Goal: Task Accomplishment & Management: Manage account settings

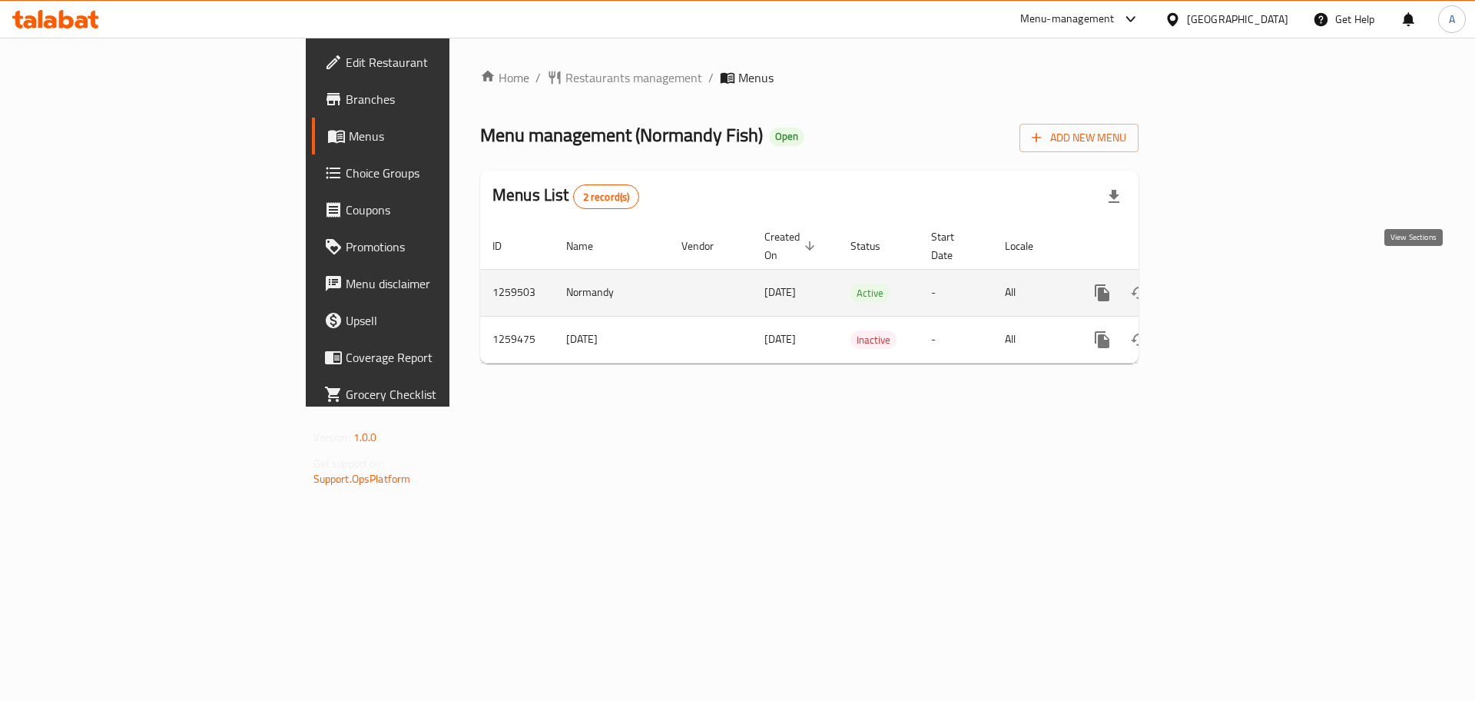
click at [1220, 286] on icon "enhanced table" at bounding box center [1213, 293] width 14 height 14
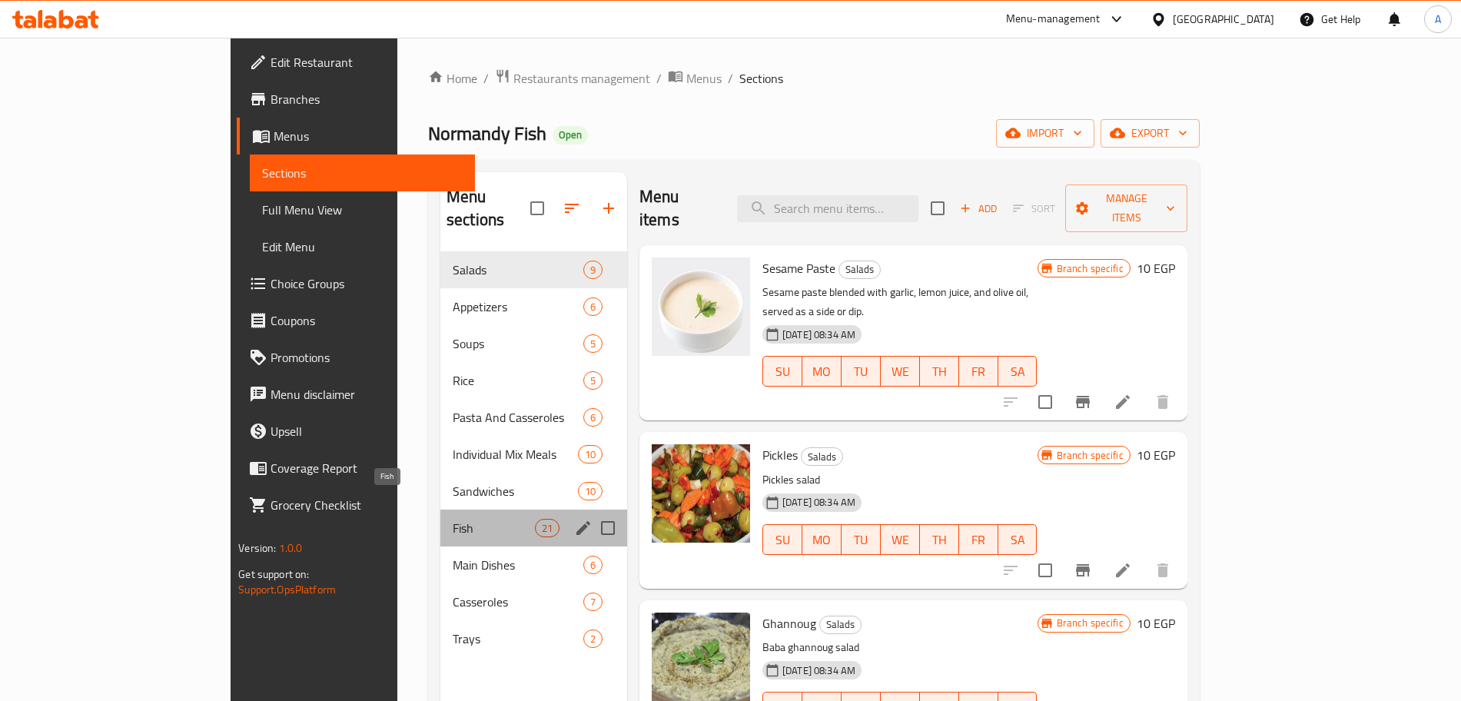
click at [453, 519] on span "Fish" at bounding box center [494, 528] width 82 height 18
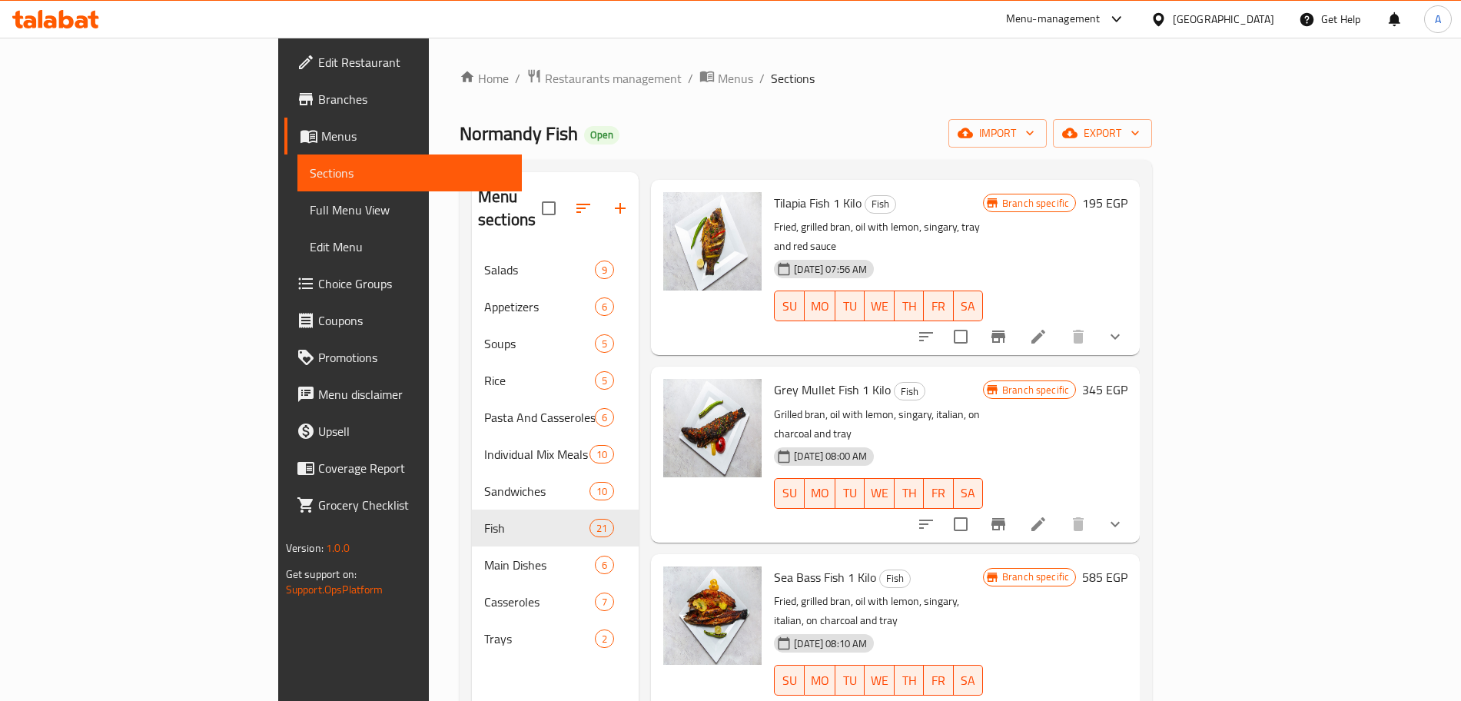
scroll to position [69, 0]
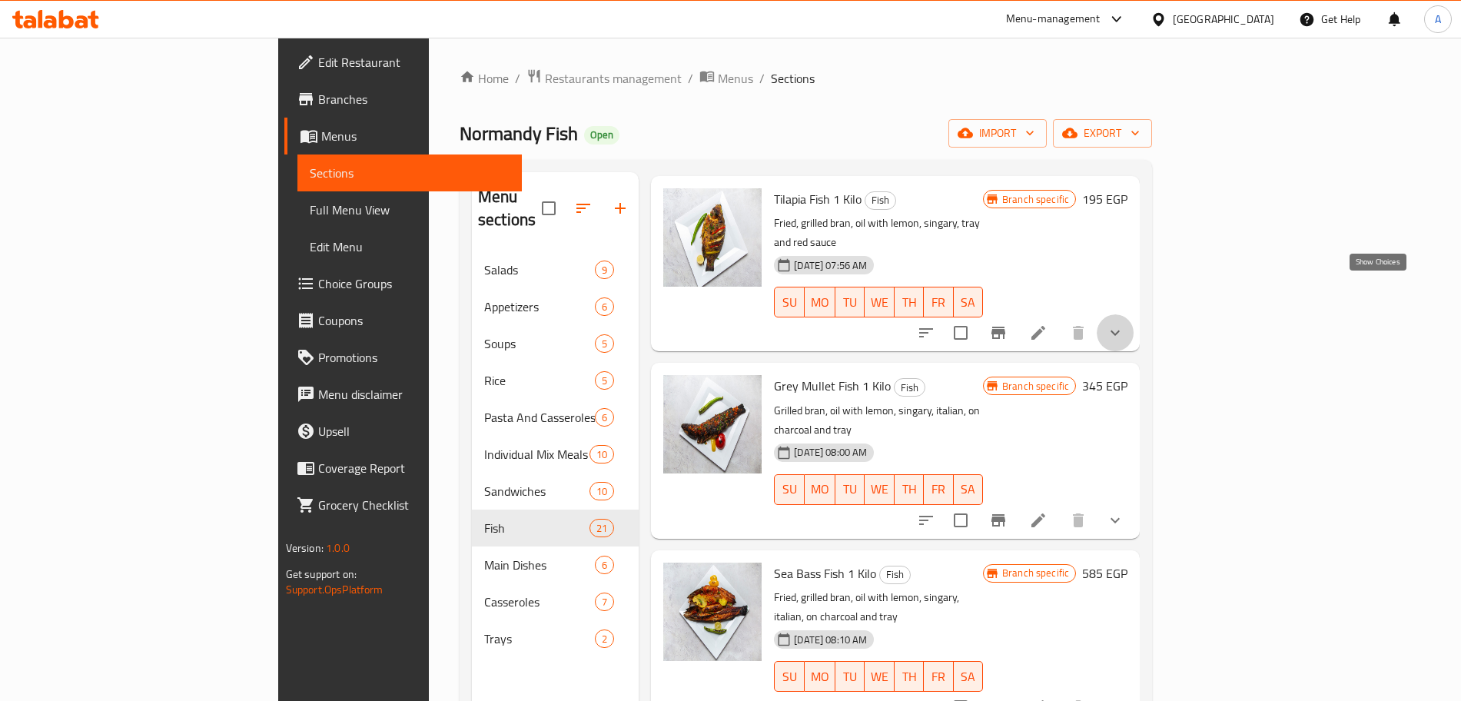
click at [1124, 324] on icon "show more" at bounding box center [1115, 333] width 18 height 18
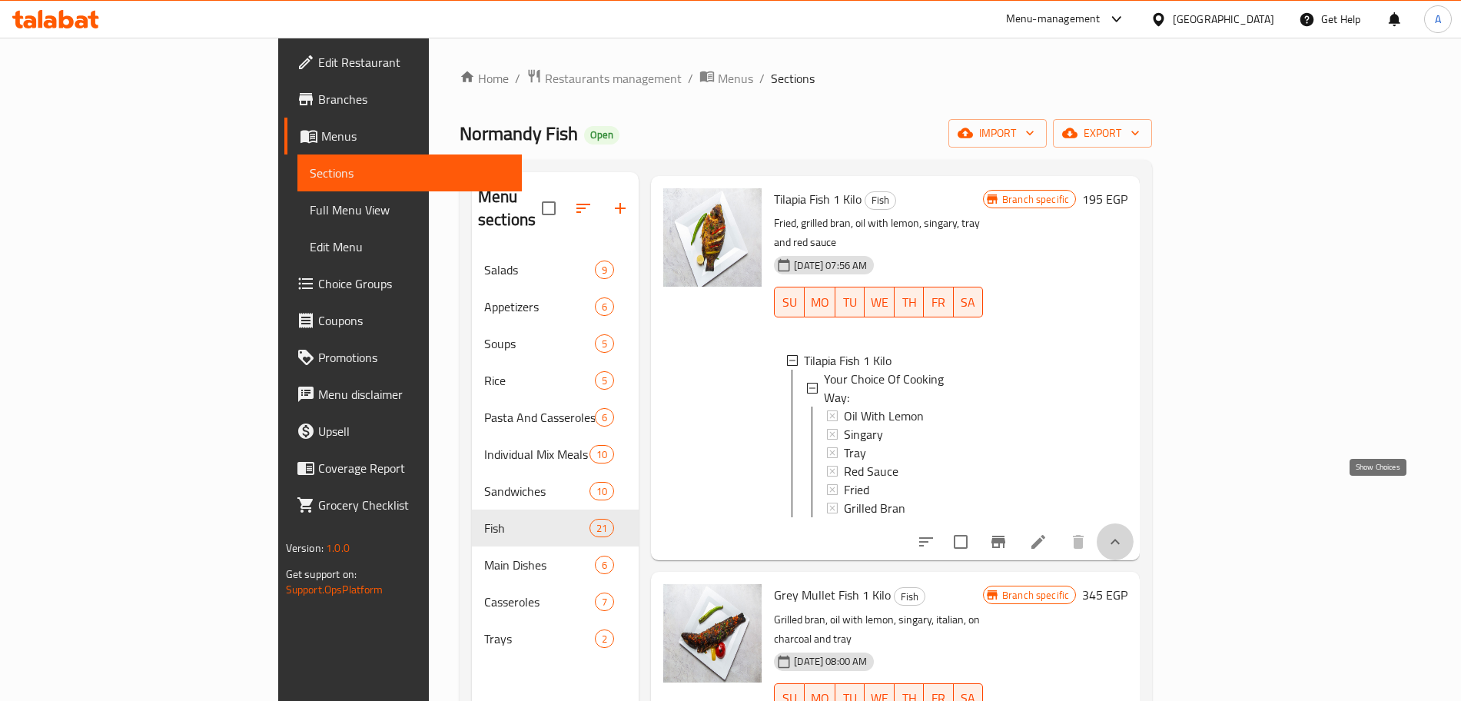
click at [1120, 539] on icon "show more" at bounding box center [1114, 541] width 9 height 5
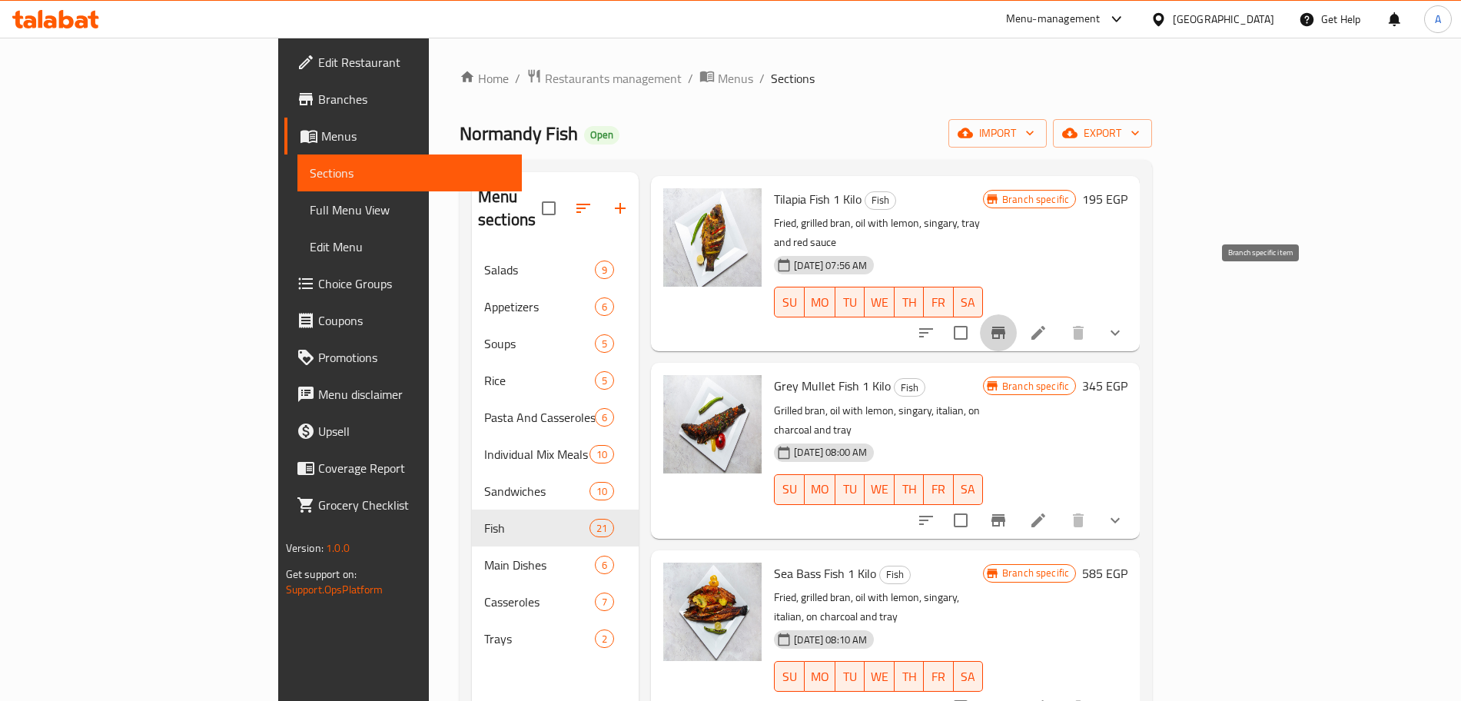
click at [1005, 327] on icon "Branch-specific-item" at bounding box center [998, 333] width 14 height 12
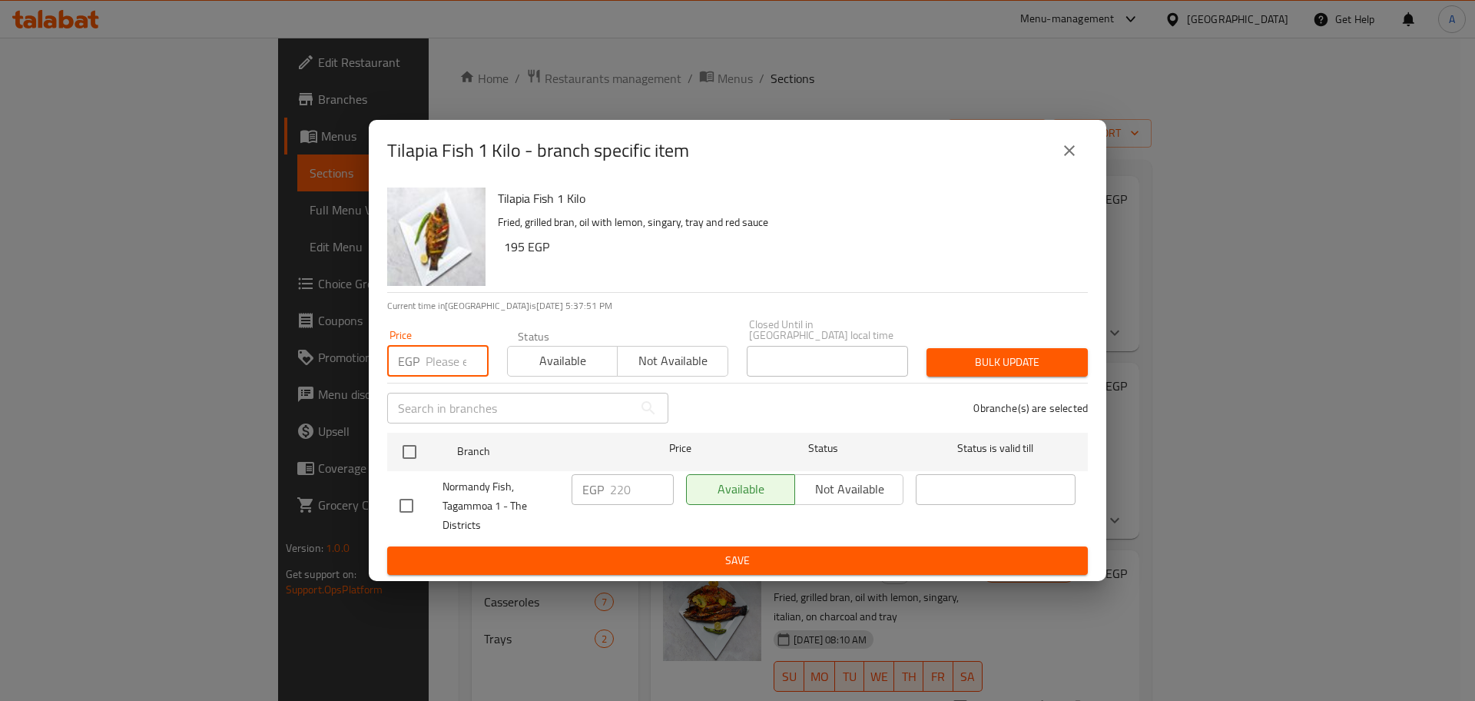
click at [443, 353] on input "number" at bounding box center [457, 361] width 63 height 31
type input "245"
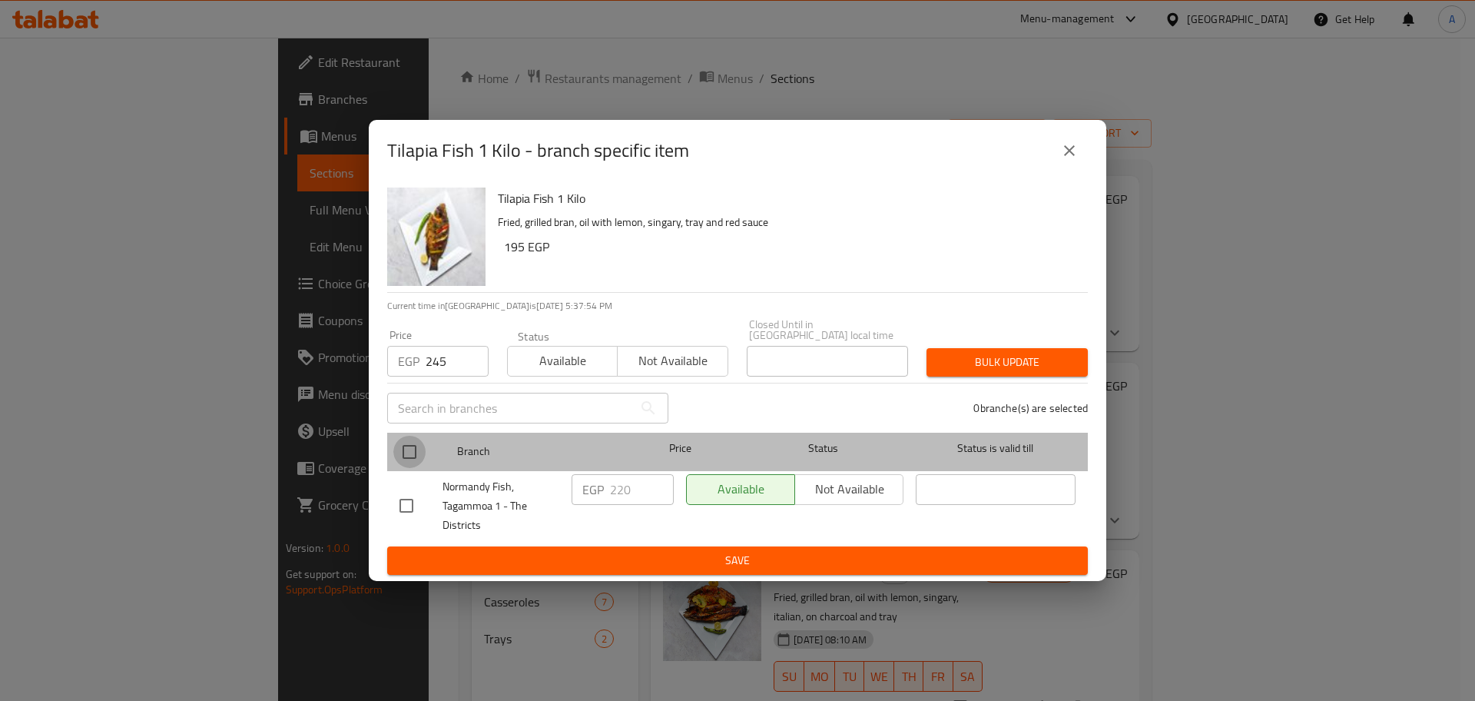
click at [416, 440] on input "checkbox" at bounding box center [409, 452] width 32 height 32
checkbox input "true"
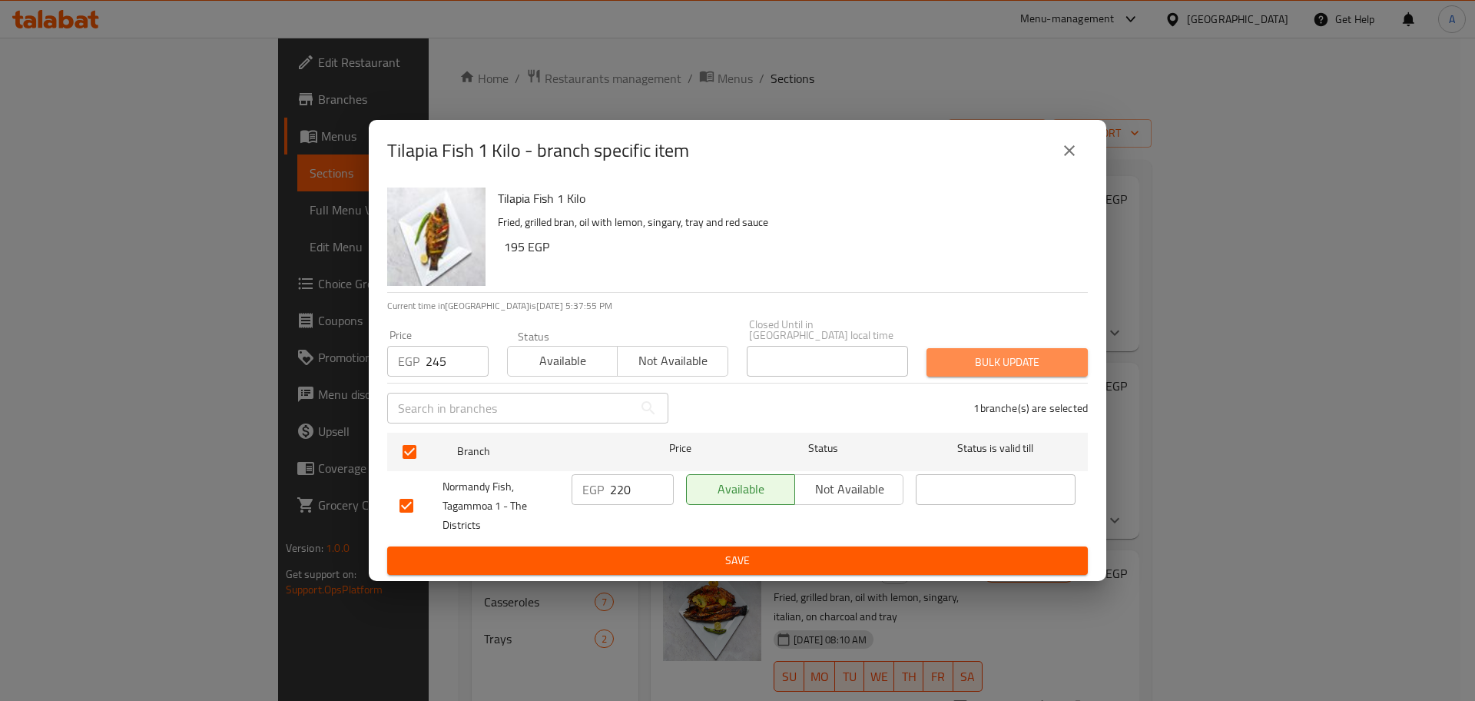
click at [993, 353] on span "Bulk update" at bounding box center [1007, 362] width 137 height 19
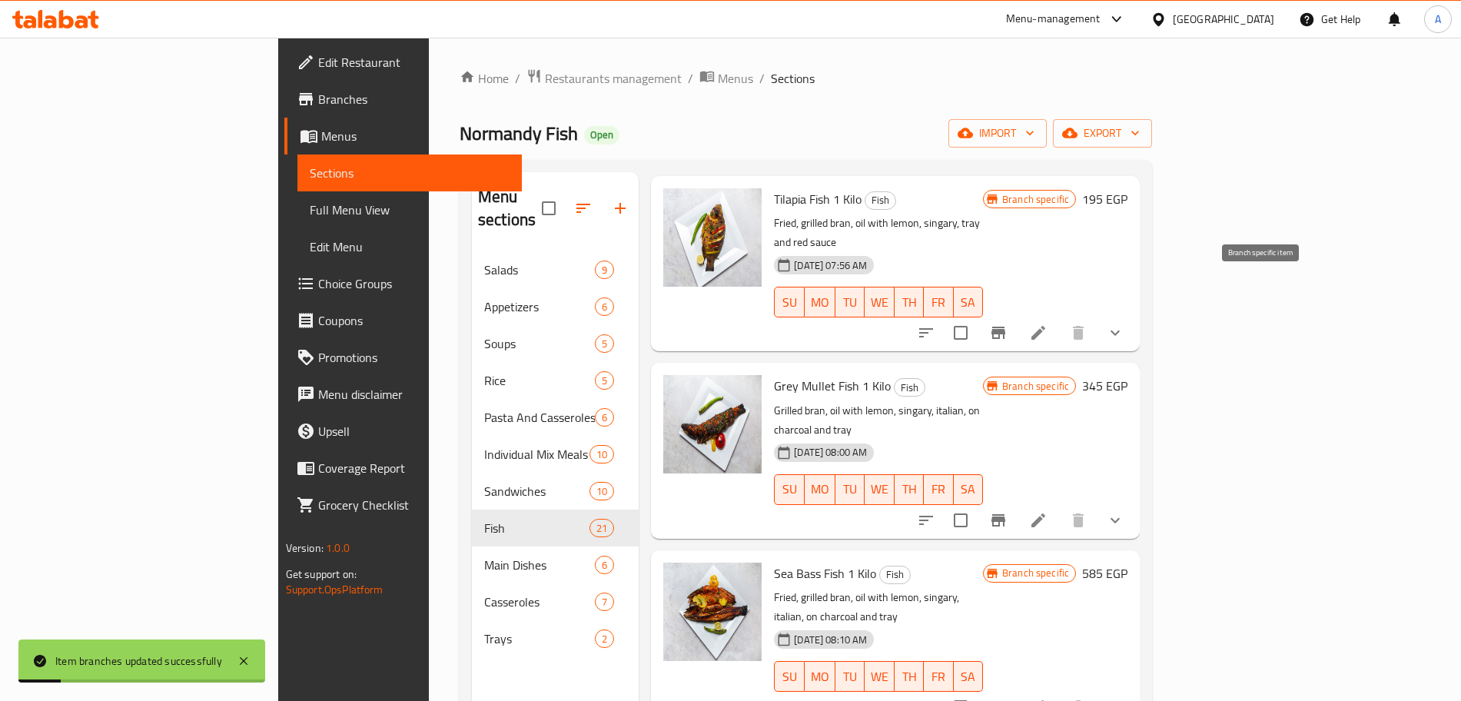
click at [1005, 327] on icon "Branch-specific-item" at bounding box center [998, 333] width 14 height 12
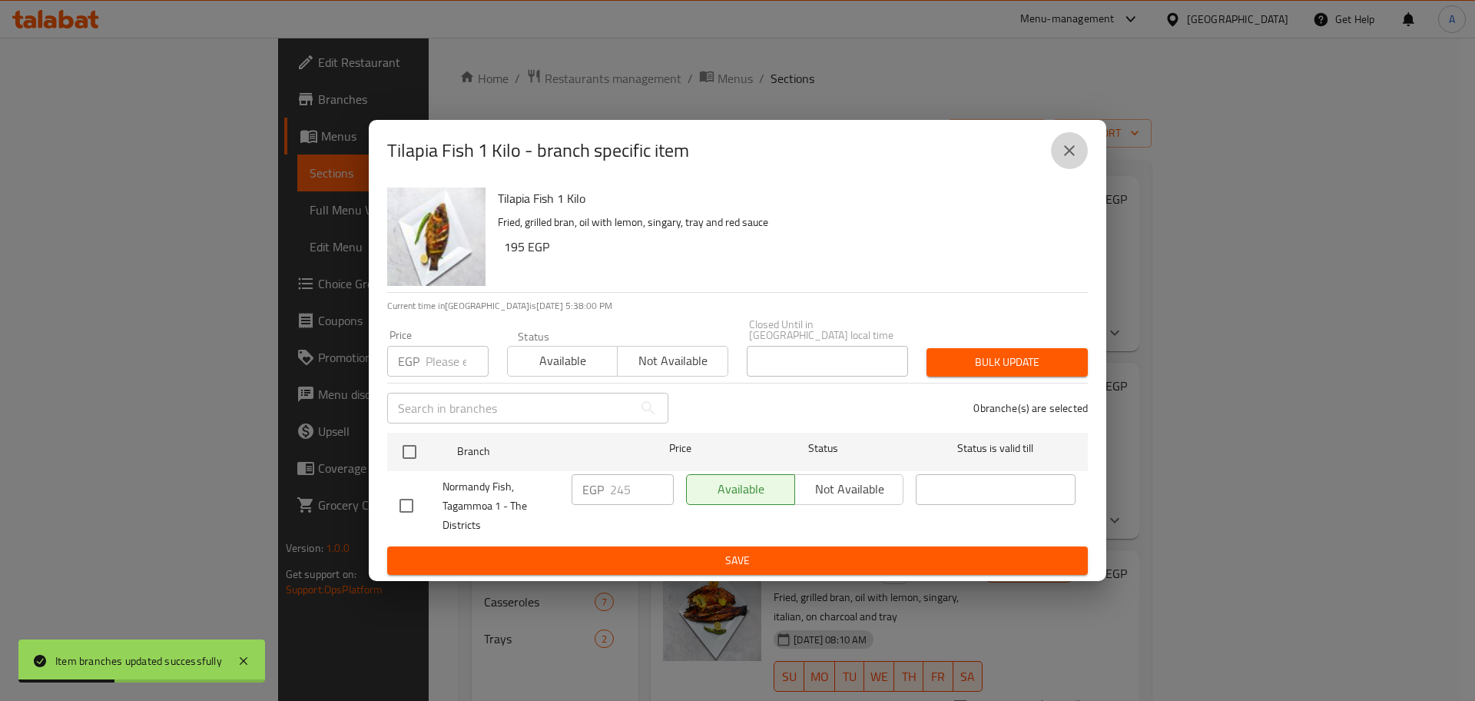
click at [1077, 155] on icon "close" at bounding box center [1069, 150] width 18 height 18
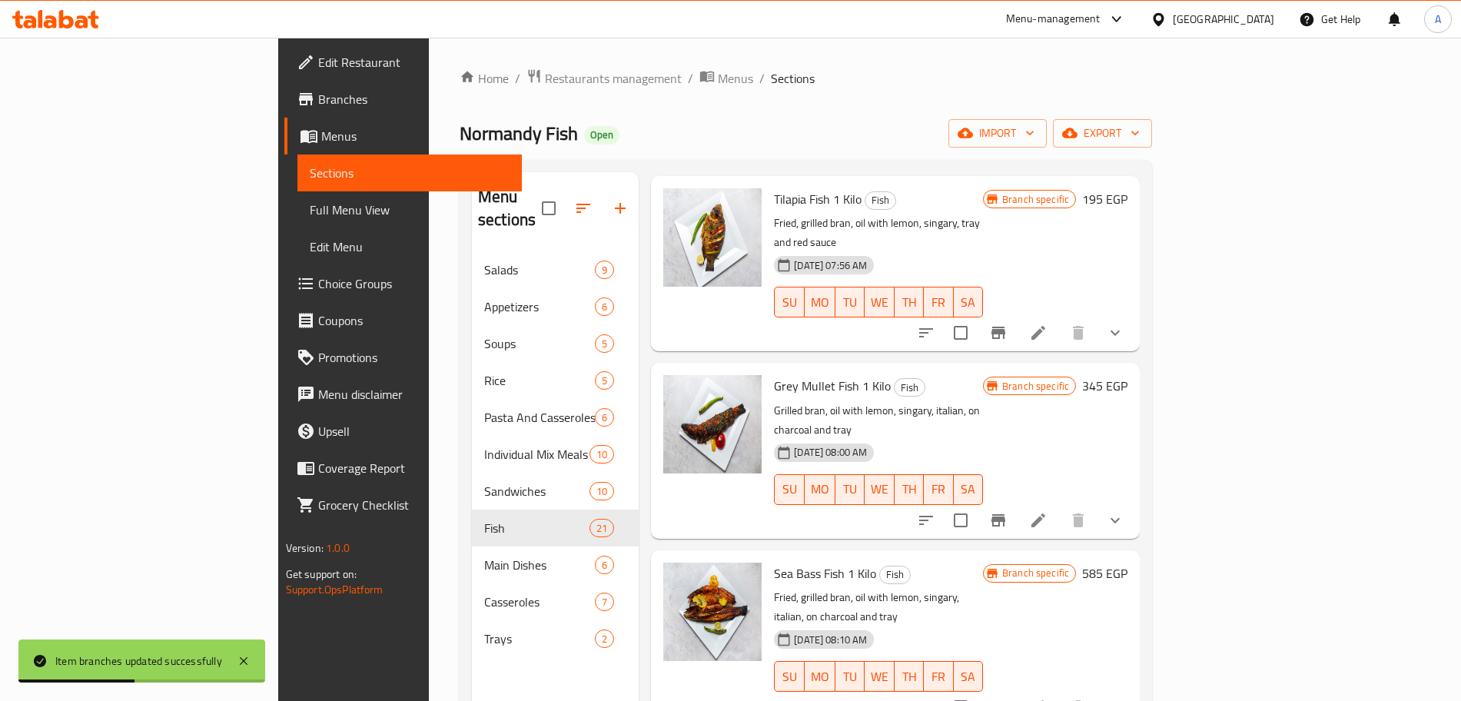
scroll to position [203, 0]
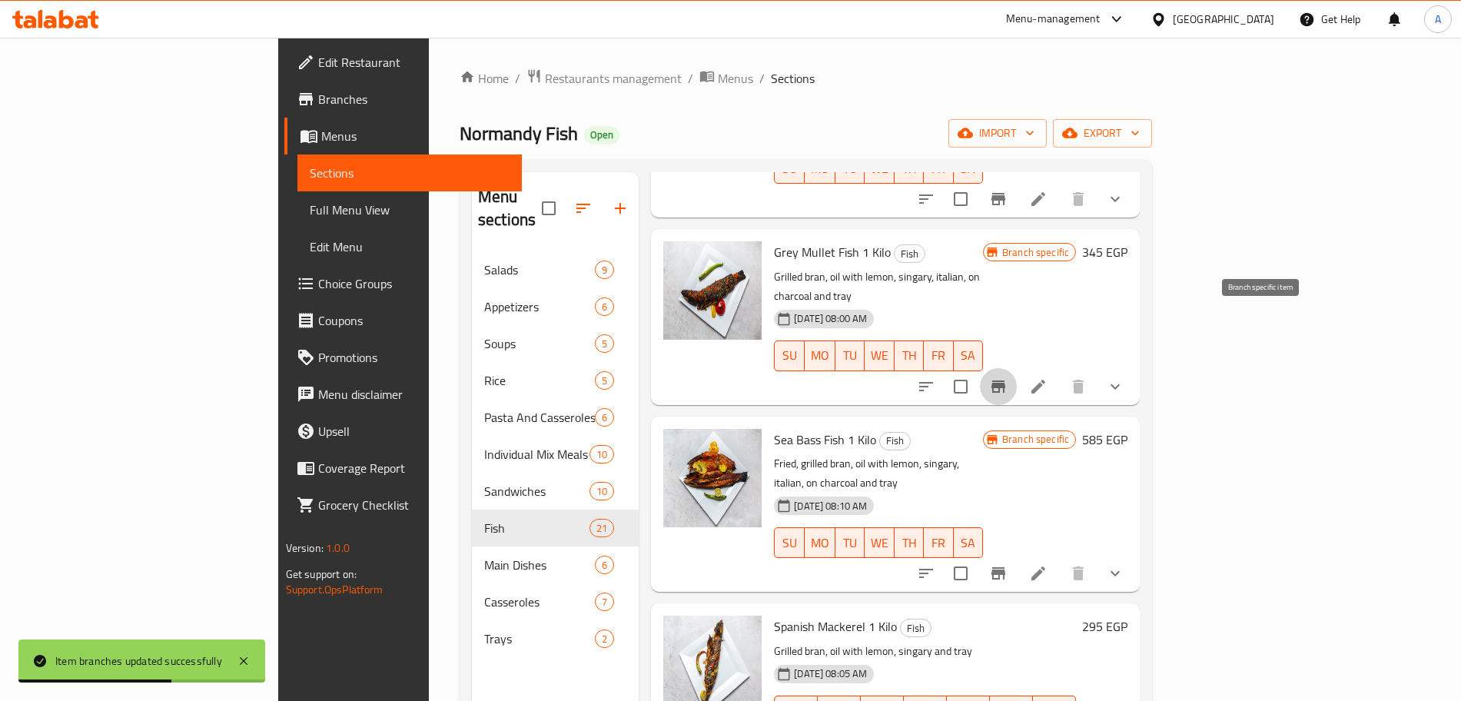
click at [1007, 377] on icon "Branch-specific-item" at bounding box center [998, 386] width 18 height 18
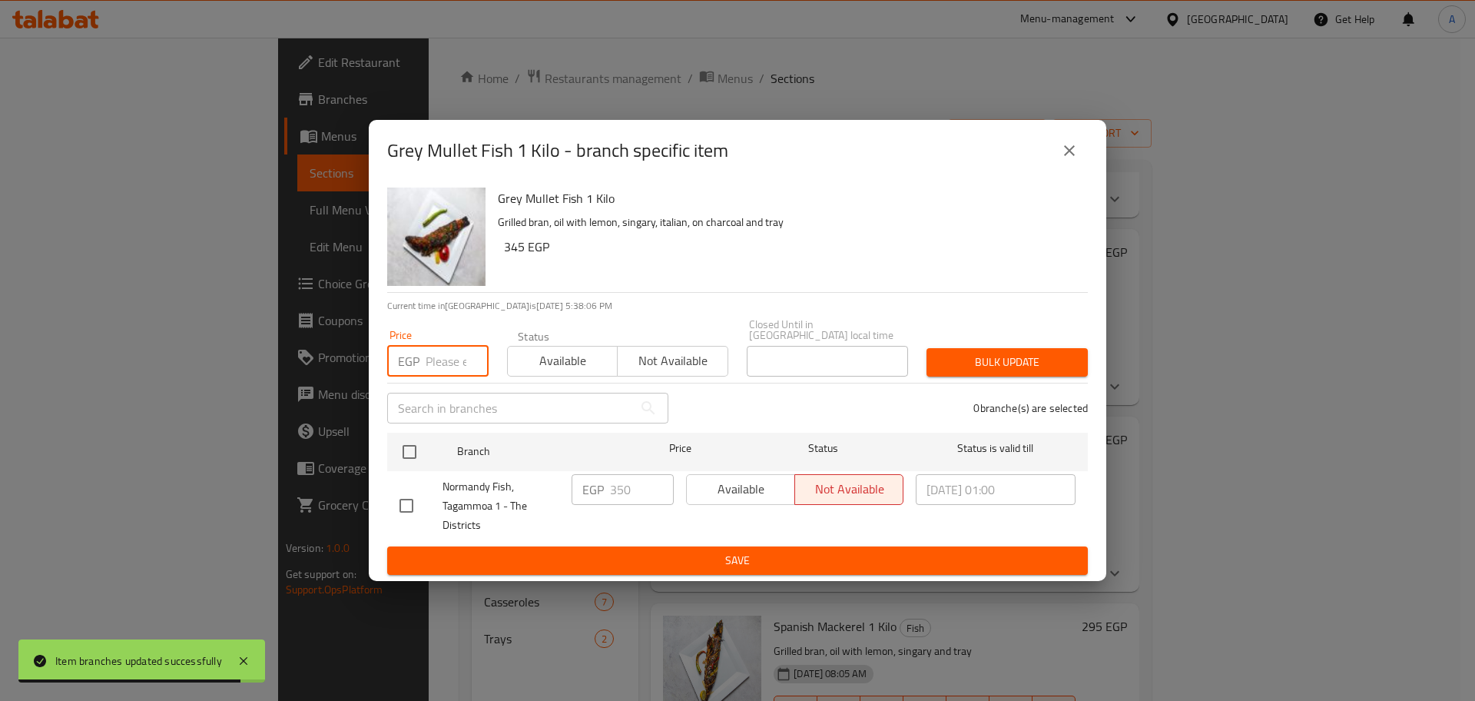
click at [445, 363] on input "number" at bounding box center [457, 361] width 63 height 31
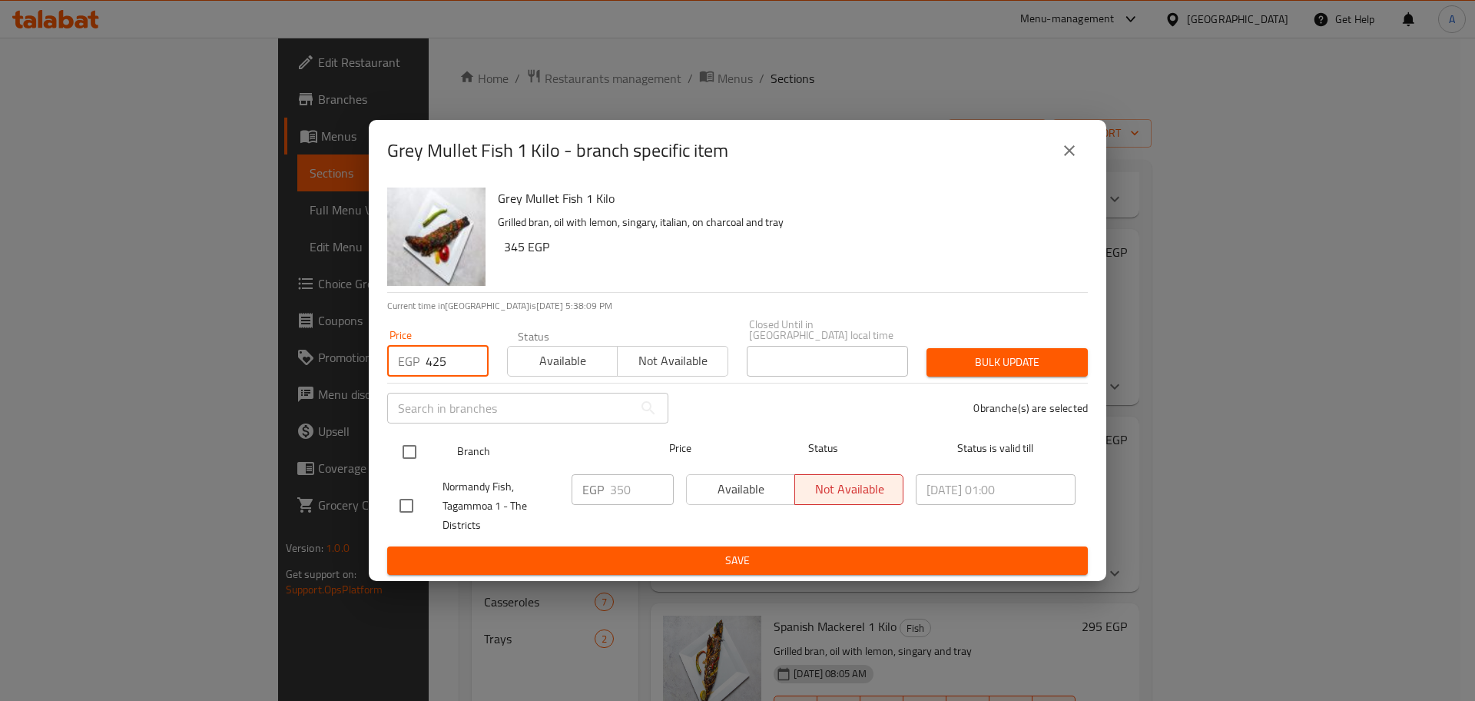
type input "425"
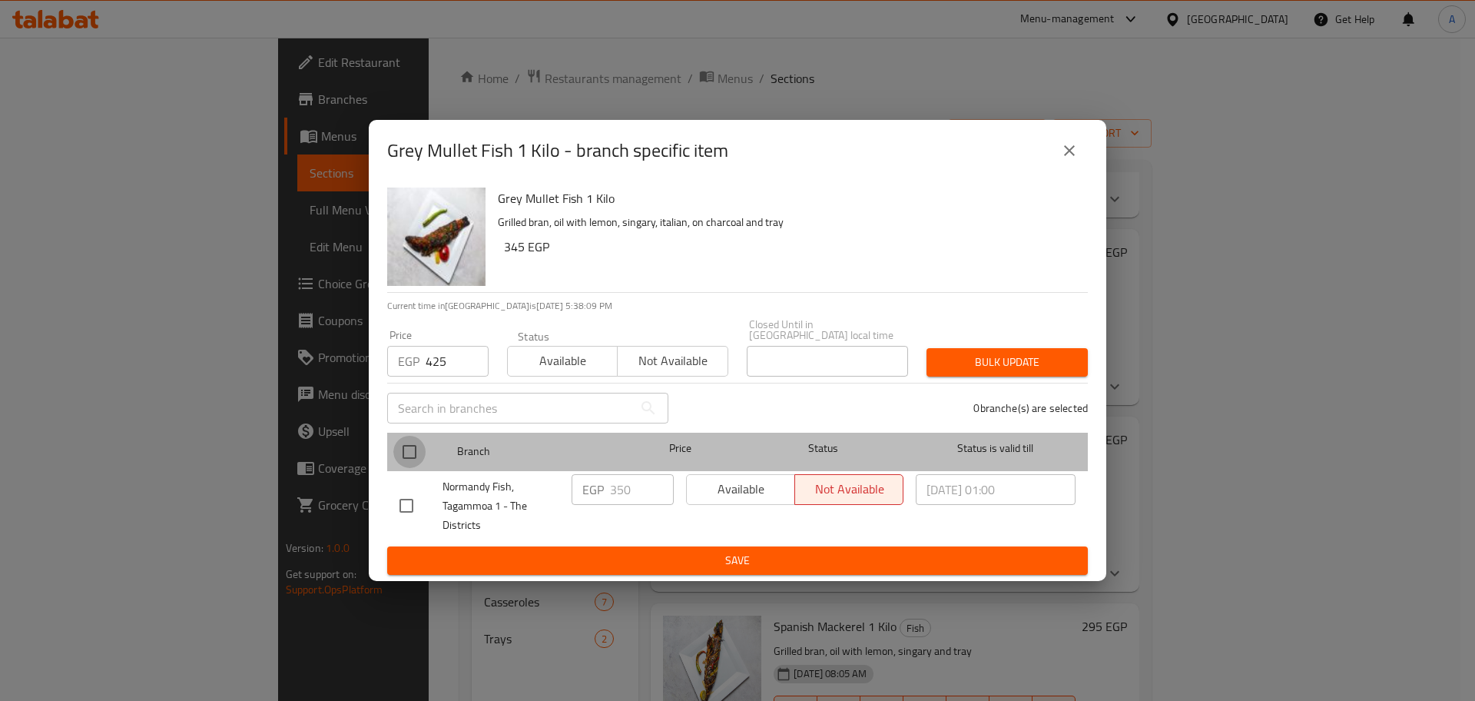
click at [415, 443] on input "checkbox" at bounding box center [409, 452] width 32 height 32
checkbox input "true"
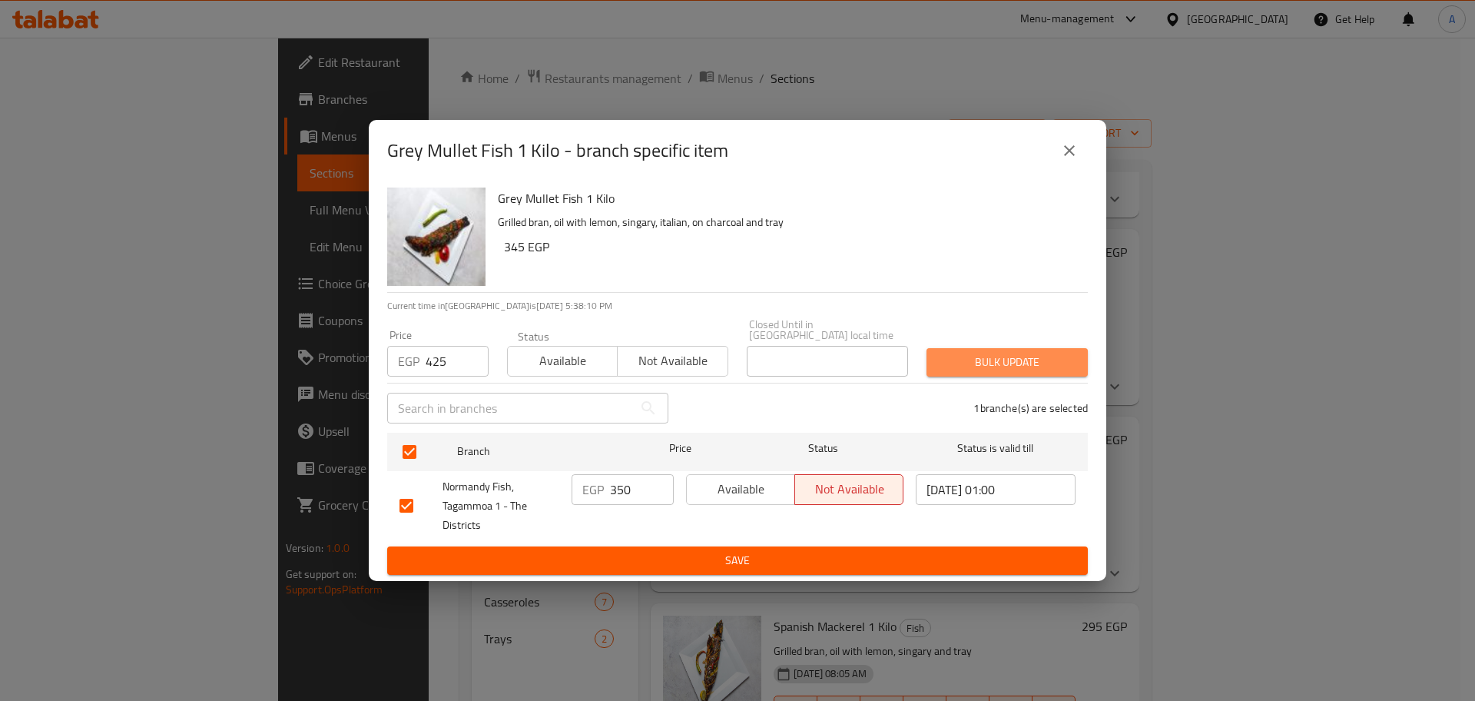
click at [1060, 355] on span "Bulk update" at bounding box center [1007, 362] width 137 height 19
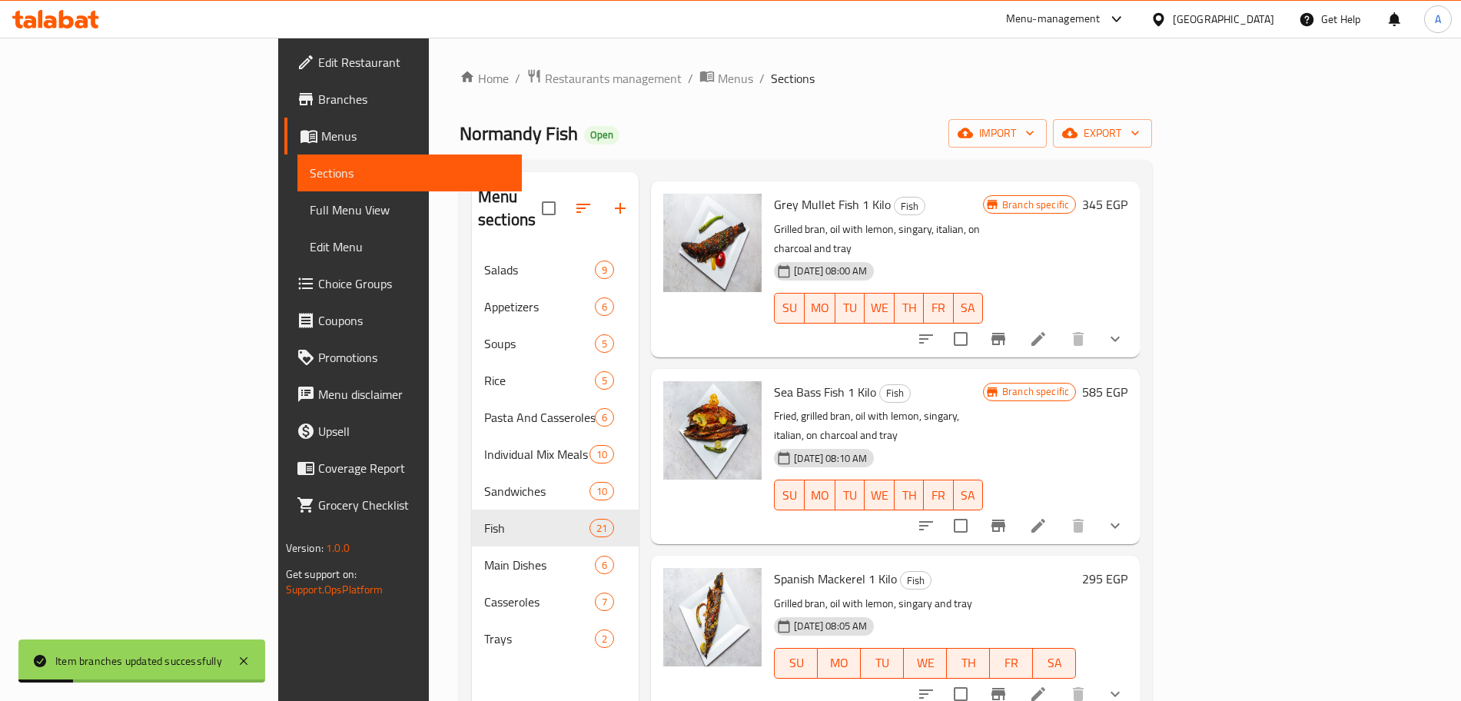
scroll to position [250, 0]
click at [1005, 520] on icon "Branch-specific-item" at bounding box center [998, 526] width 14 height 12
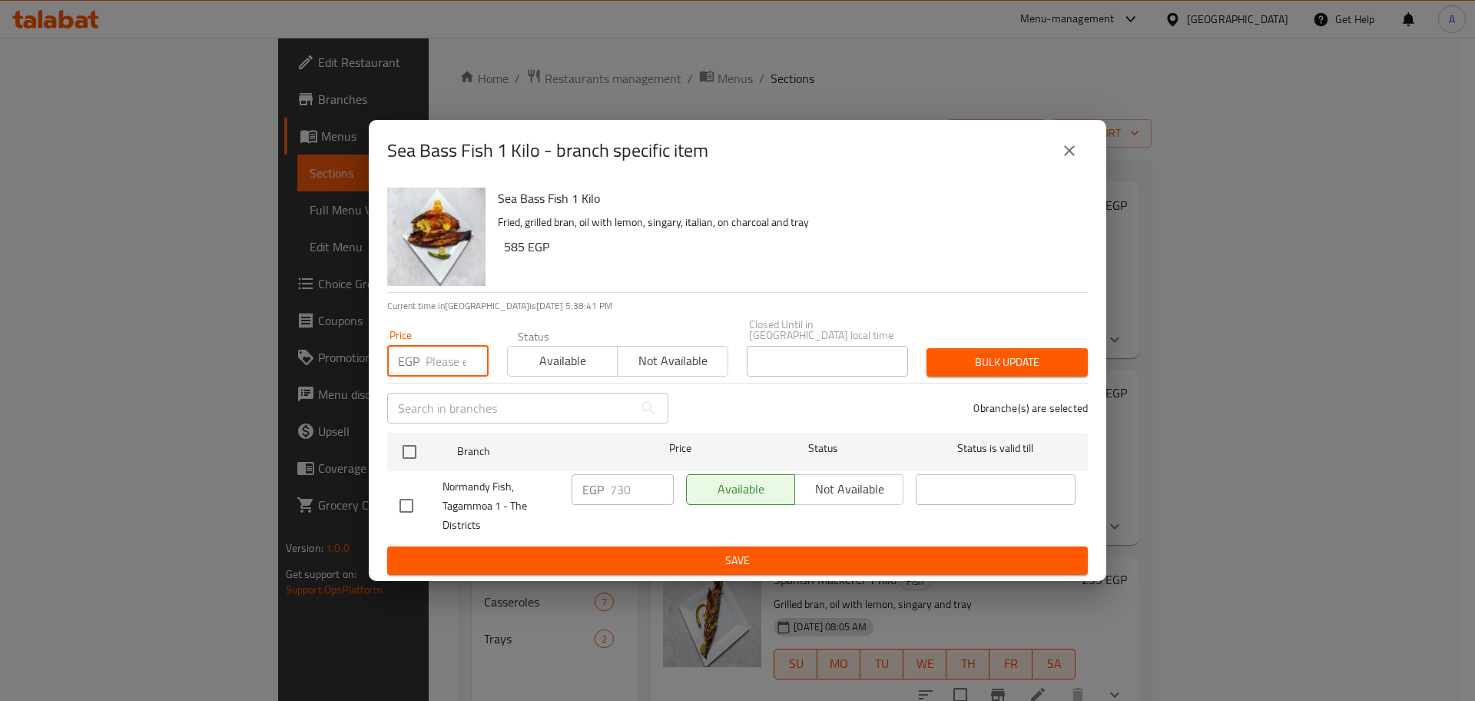
click at [442, 364] on input "number" at bounding box center [457, 361] width 63 height 31
type input "750"
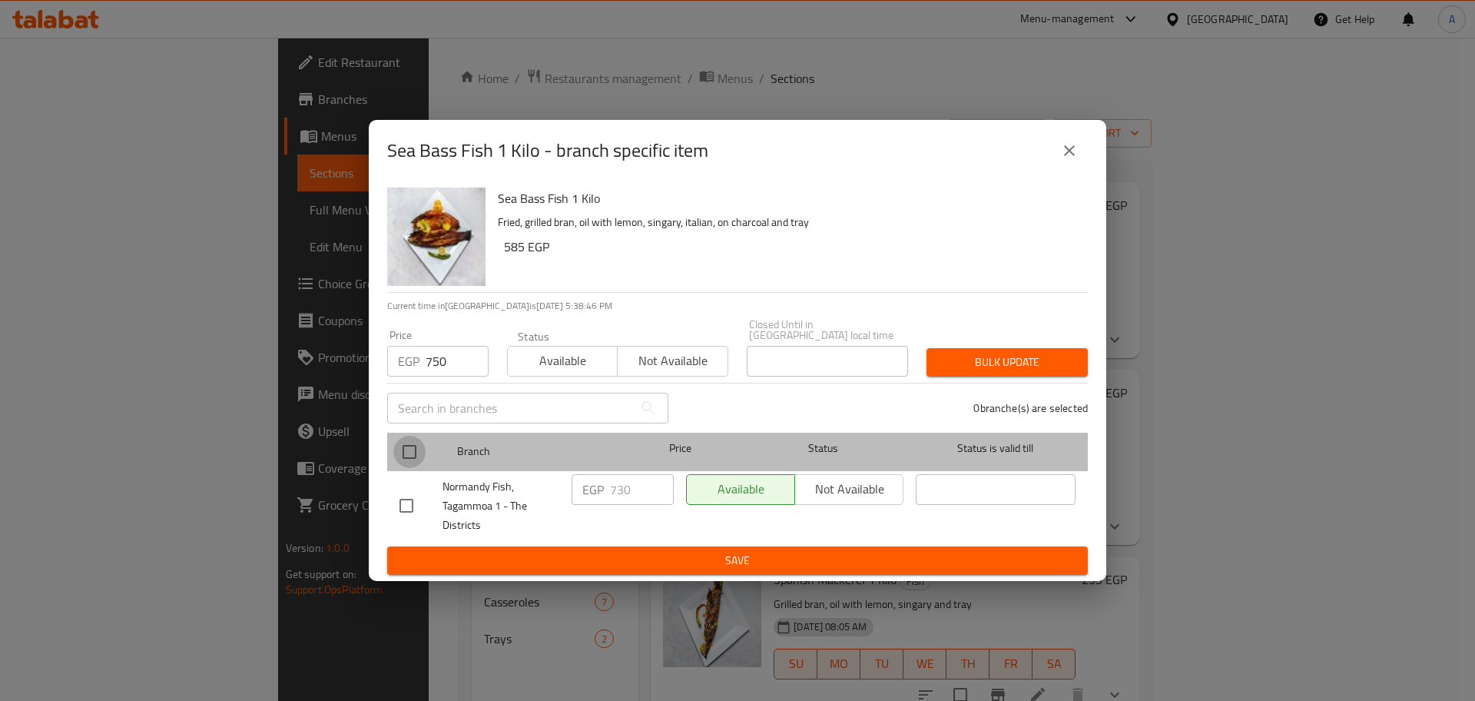
click at [415, 444] on input "checkbox" at bounding box center [409, 452] width 32 height 32
checkbox input "true"
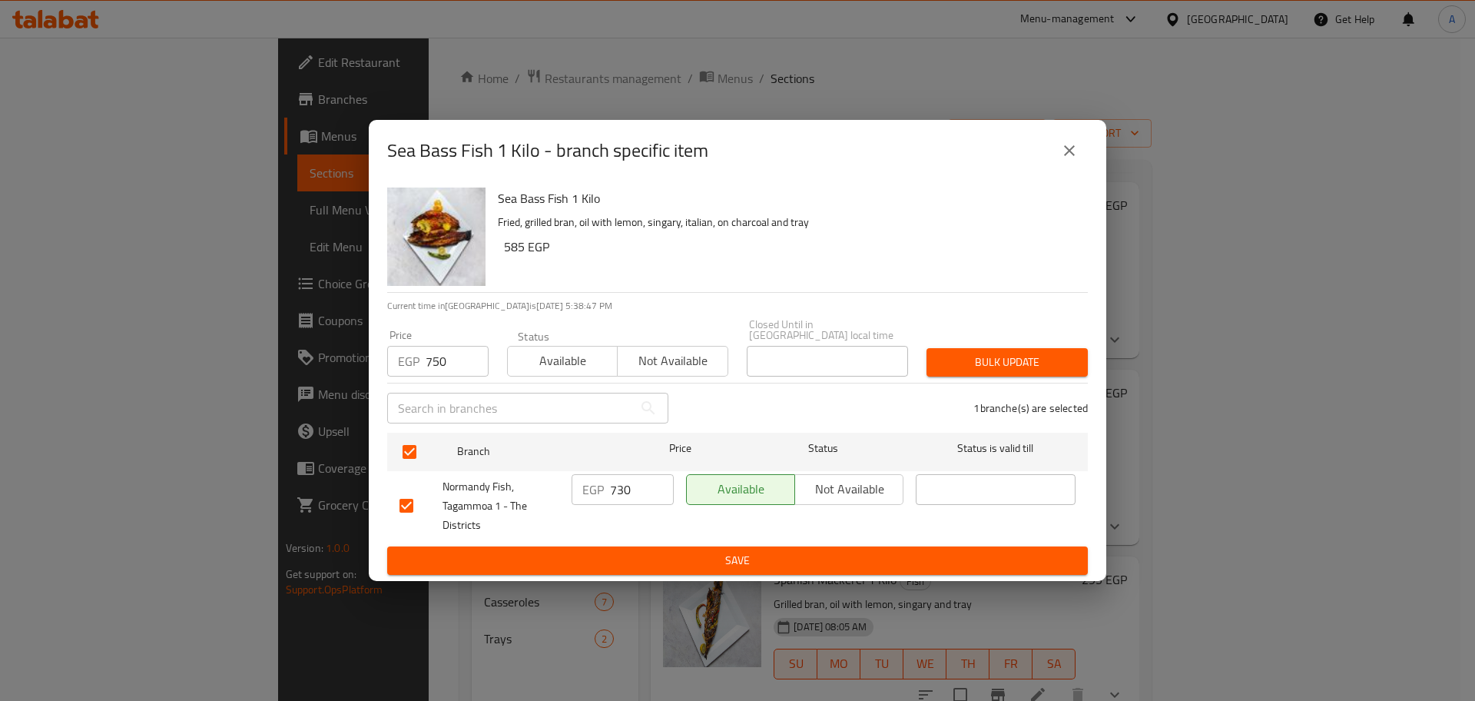
click at [944, 353] on span "Bulk update" at bounding box center [1007, 362] width 137 height 19
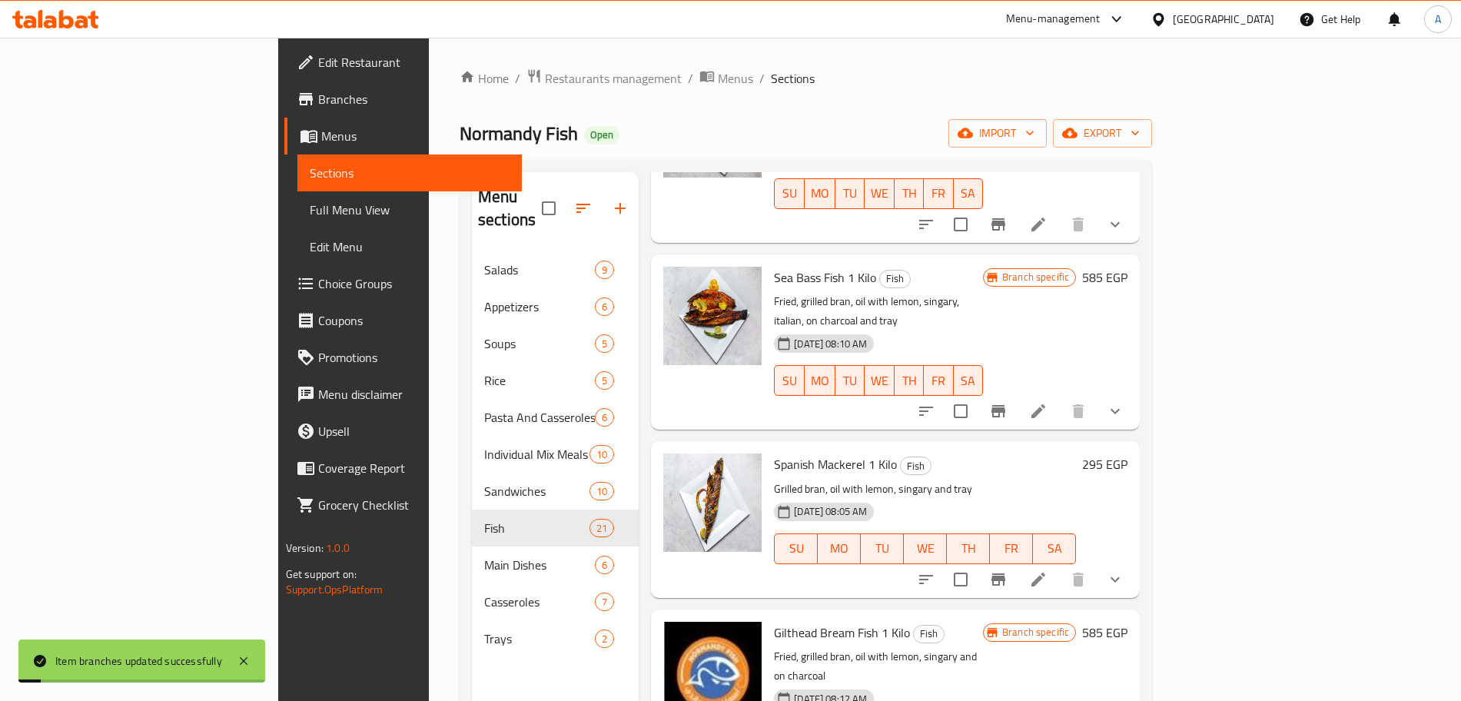
scroll to position [373, 0]
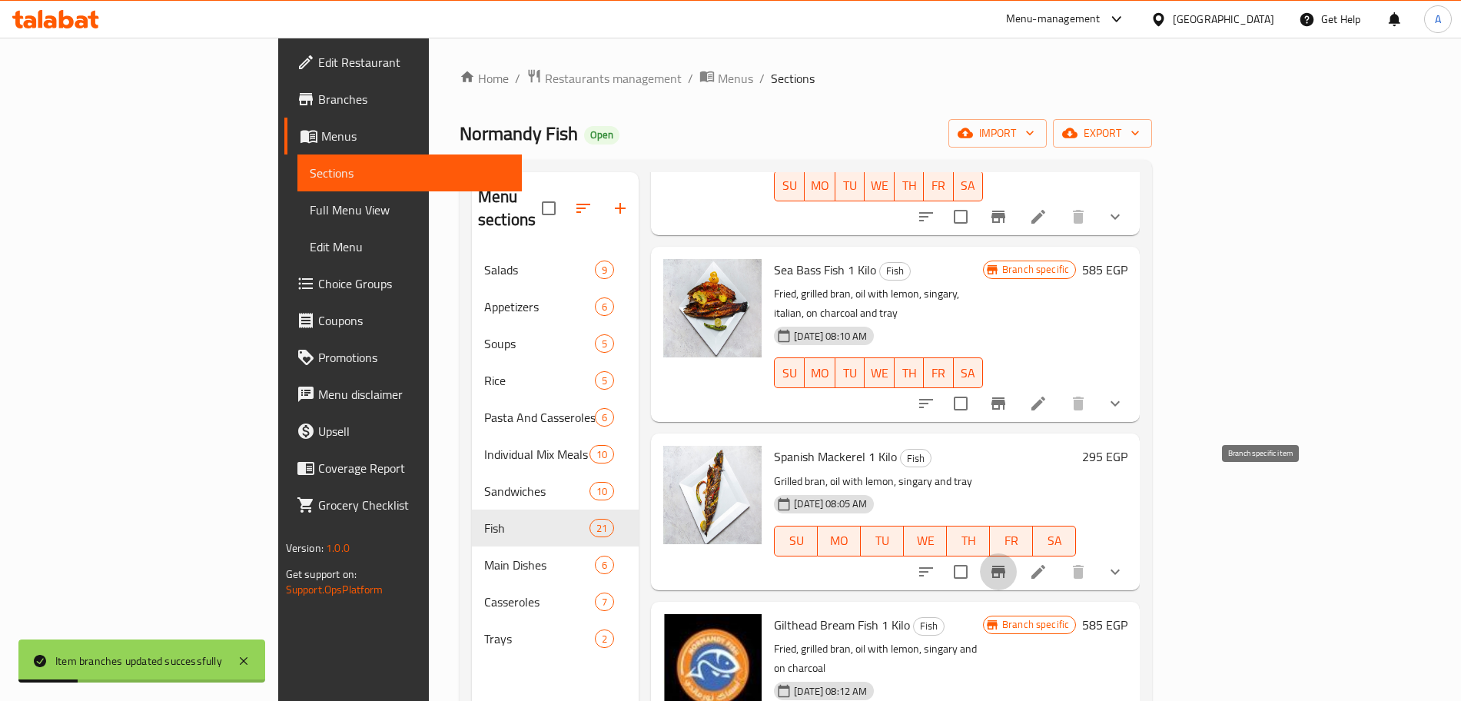
click at [1005, 566] on icon "Branch-specific-item" at bounding box center [998, 572] width 14 height 12
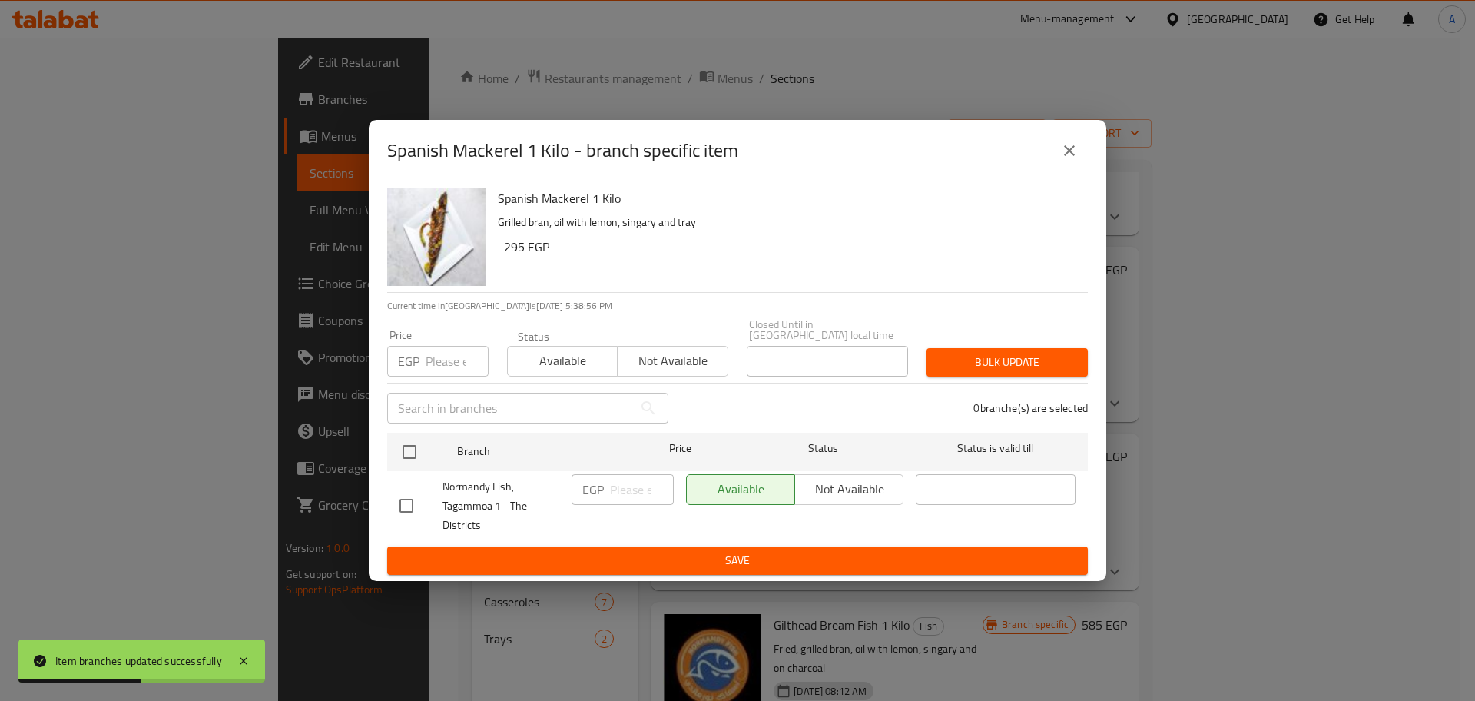
click at [440, 346] on input "number" at bounding box center [457, 361] width 63 height 31
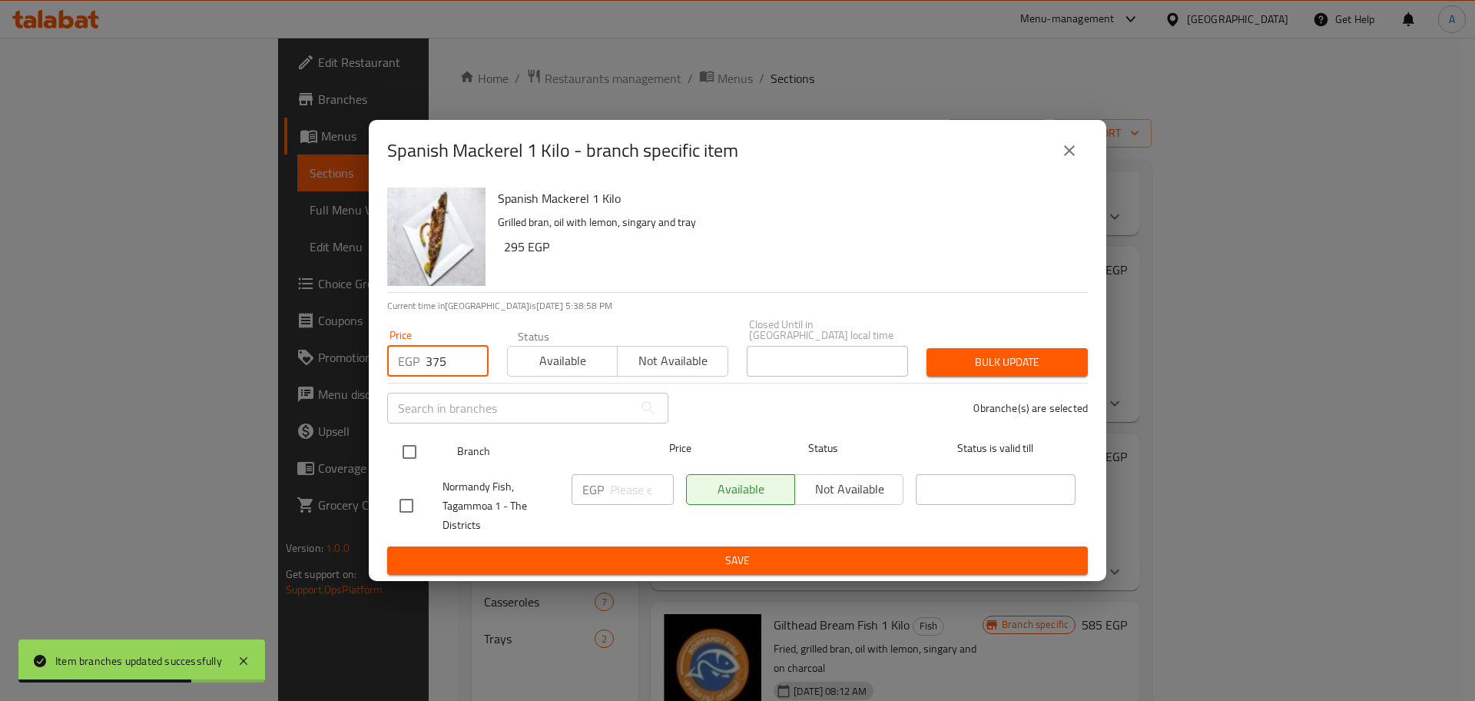
type input "375"
click at [400, 446] on input "checkbox" at bounding box center [409, 452] width 32 height 32
checkbox input "true"
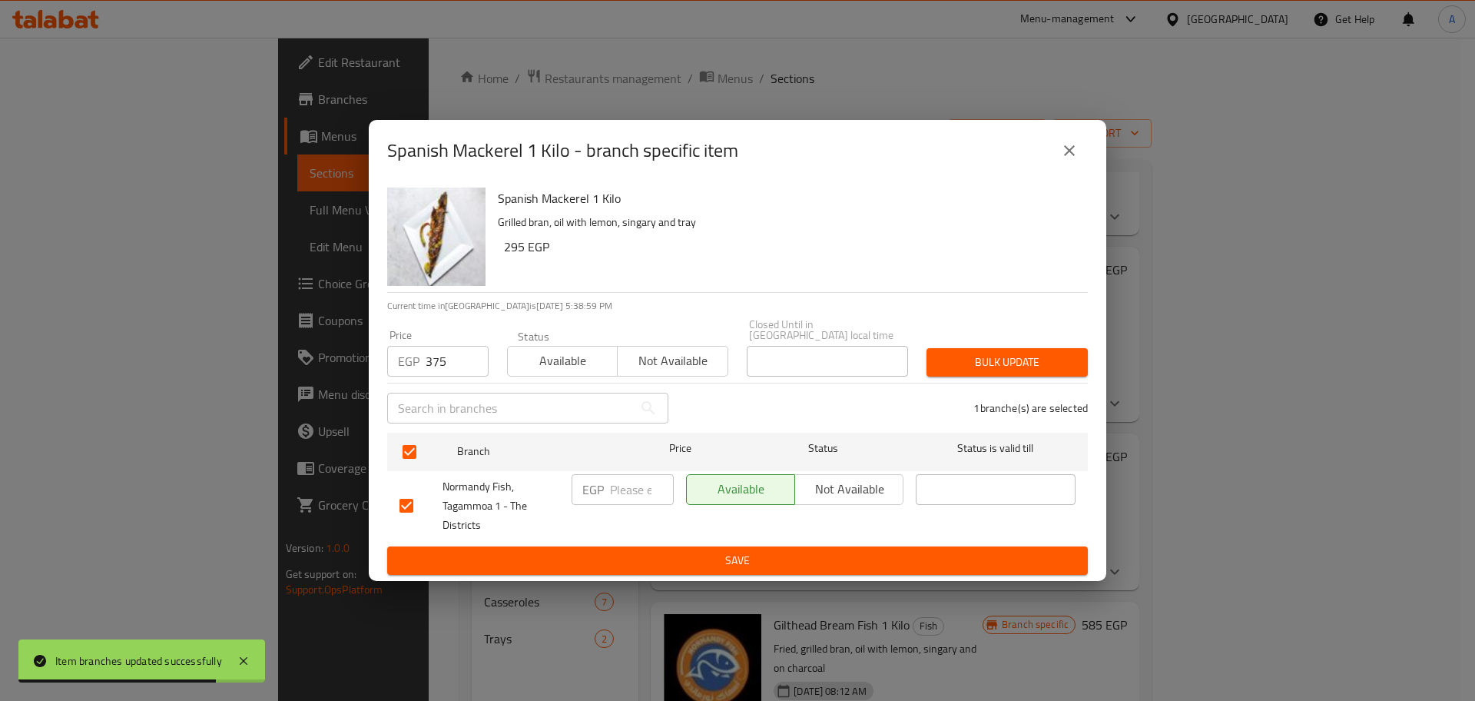
click at [963, 360] on span "Bulk update" at bounding box center [1007, 362] width 137 height 19
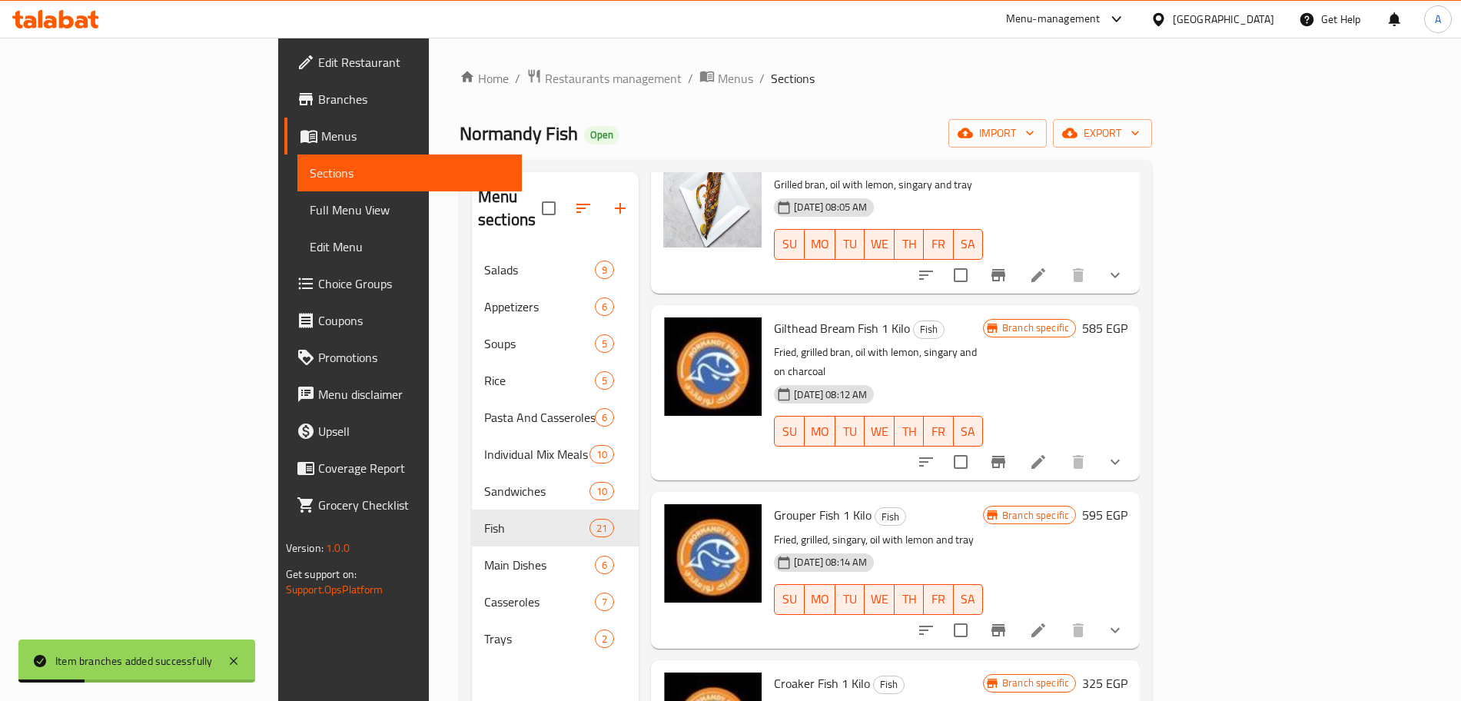
scroll to position [671, 0]
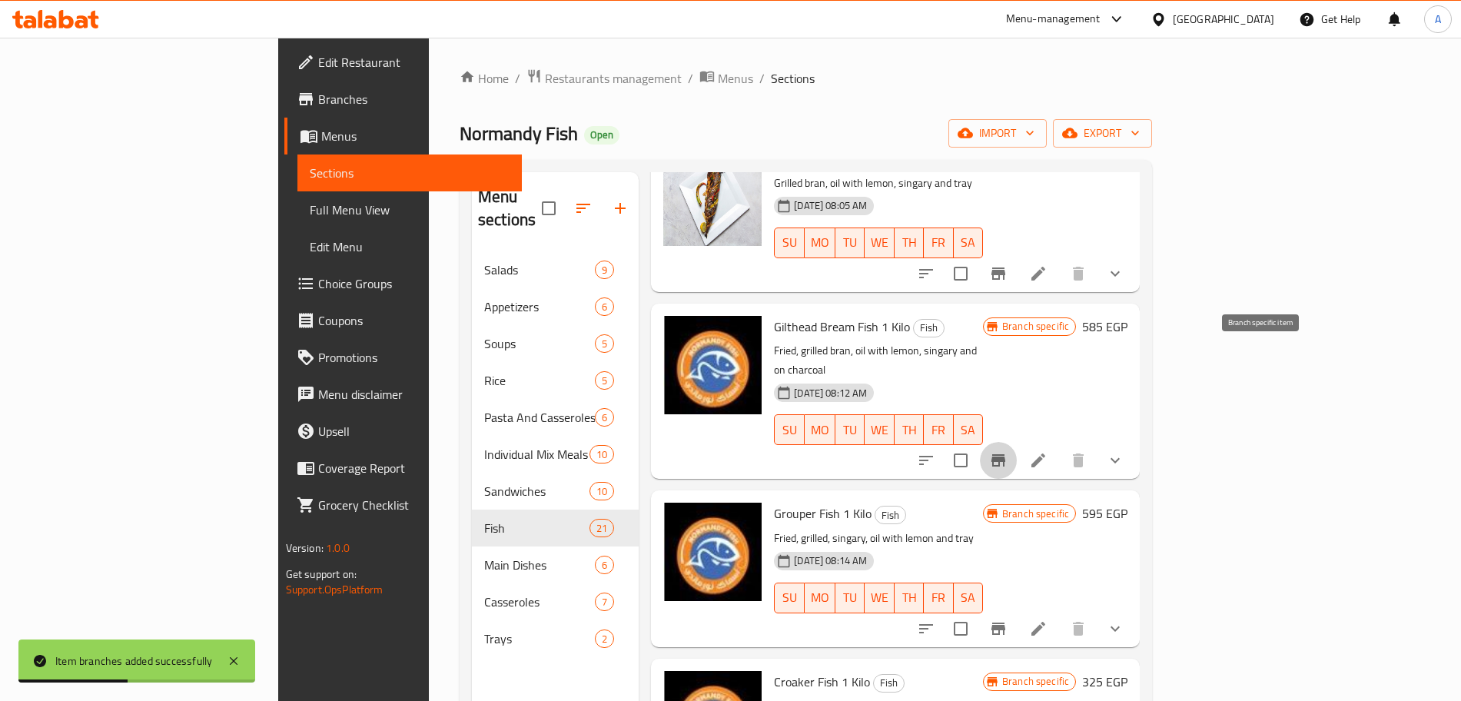
click at [1007, 451] on icon "Branch-specific-item" at bounding box center [998, 460] width 18 height 18
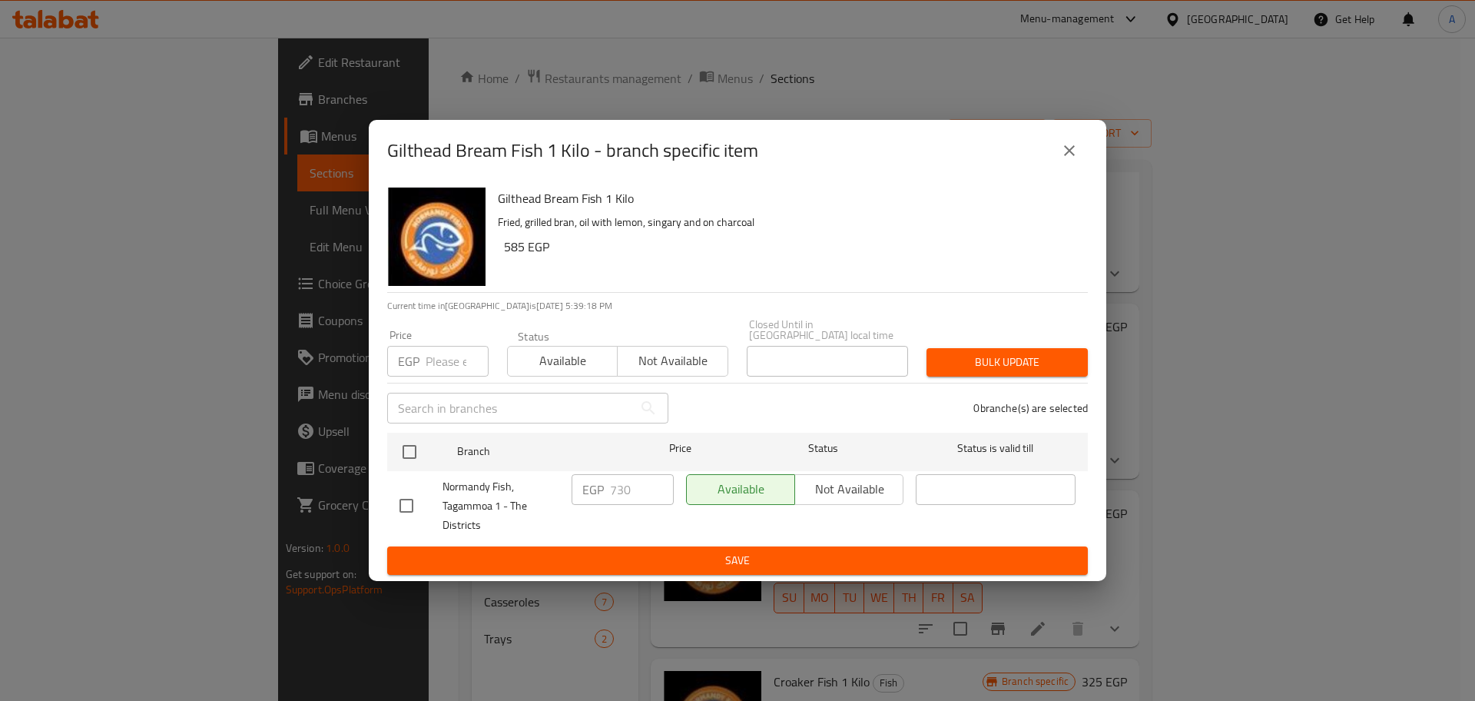
click at [435, 350] on input "number" at bounding box center [457, 361] width 63 height 31
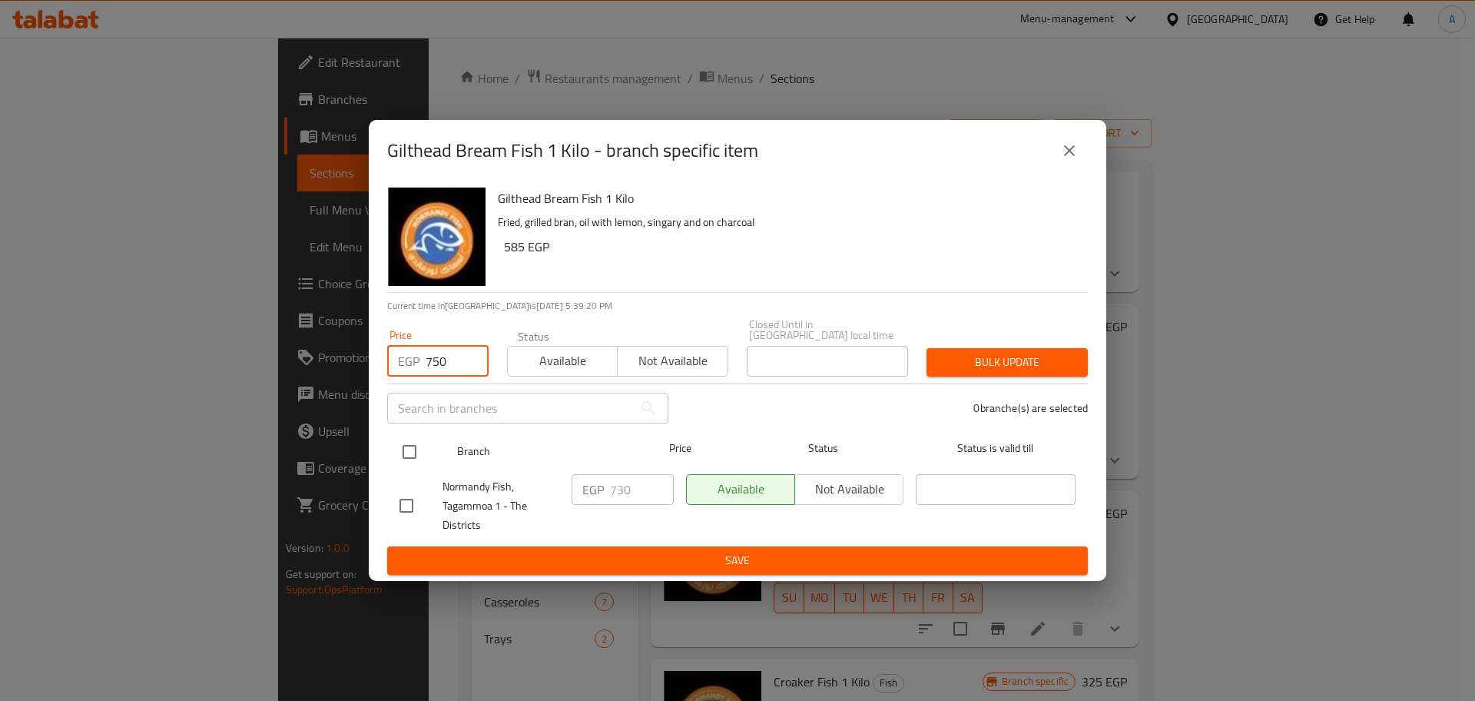
type input "750"
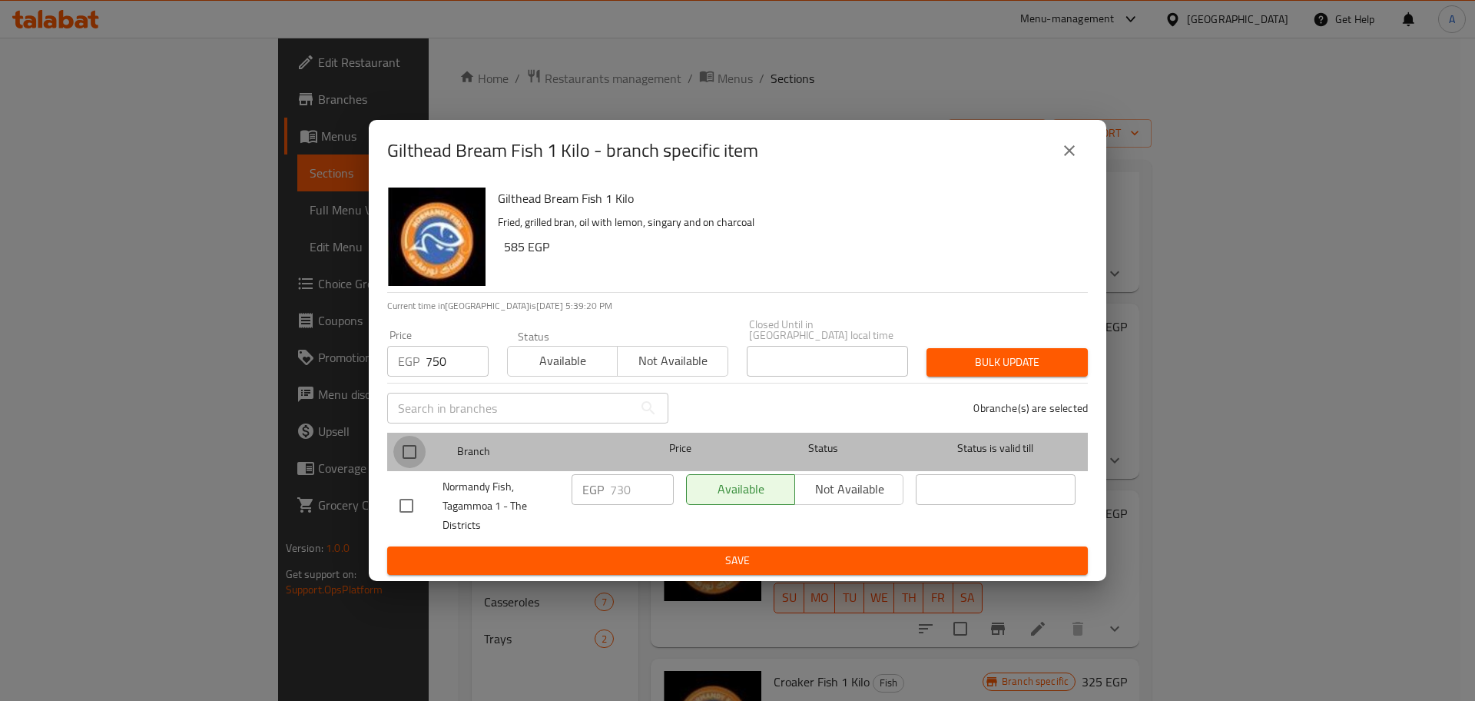
click at [397, 449] on input "checkbox" at bounding box center [409, 452] width 32 height 32
checkbox input "true"
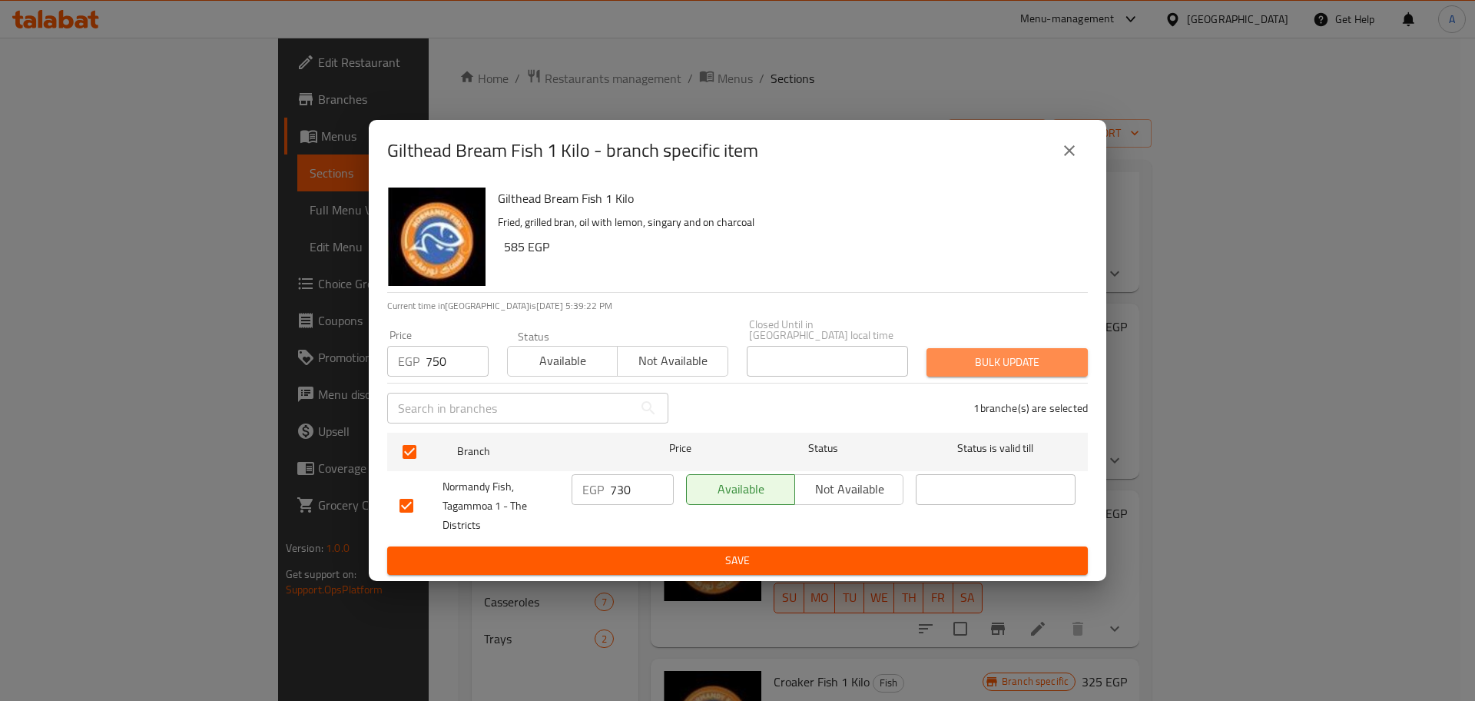
click at [1067, 353] on span "Bulk update" at bounding box center [1007, 362] width 137 height 19
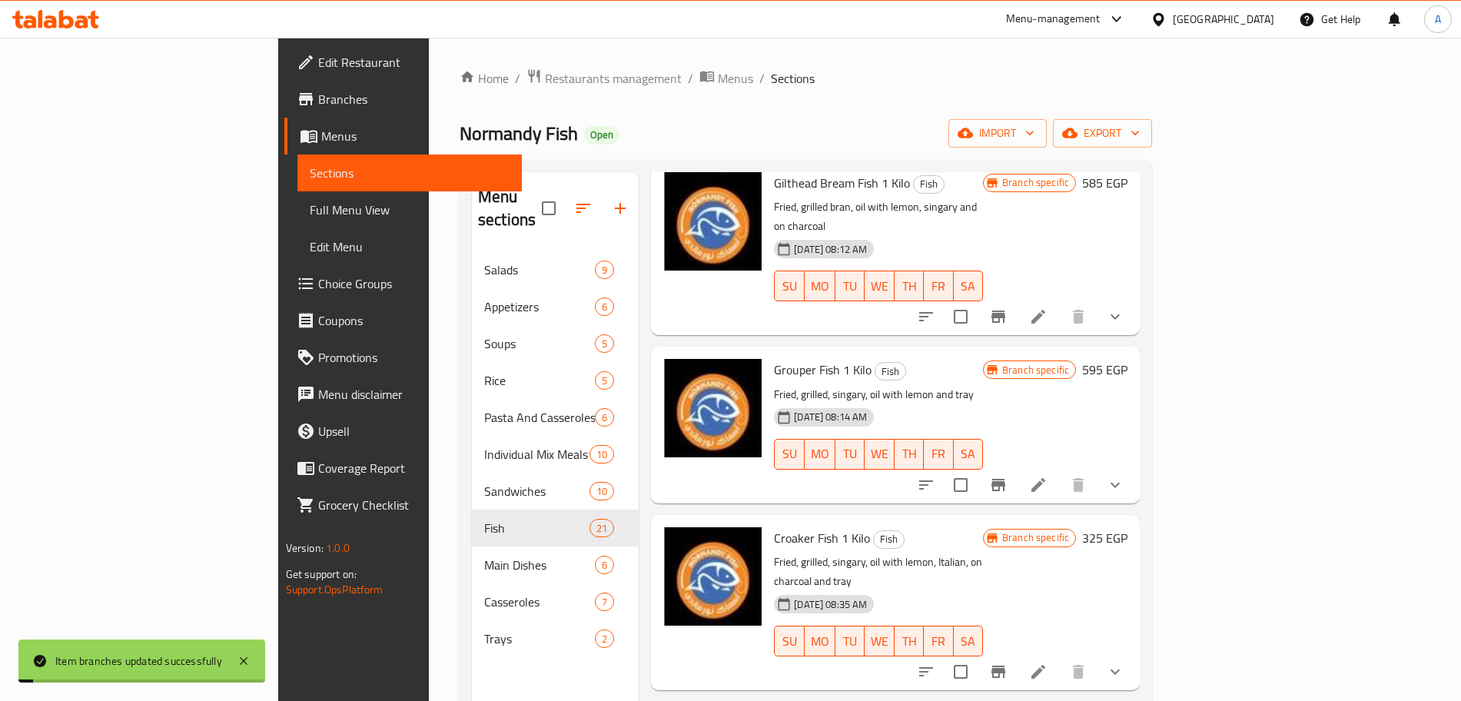
scroll to position [822, 0]
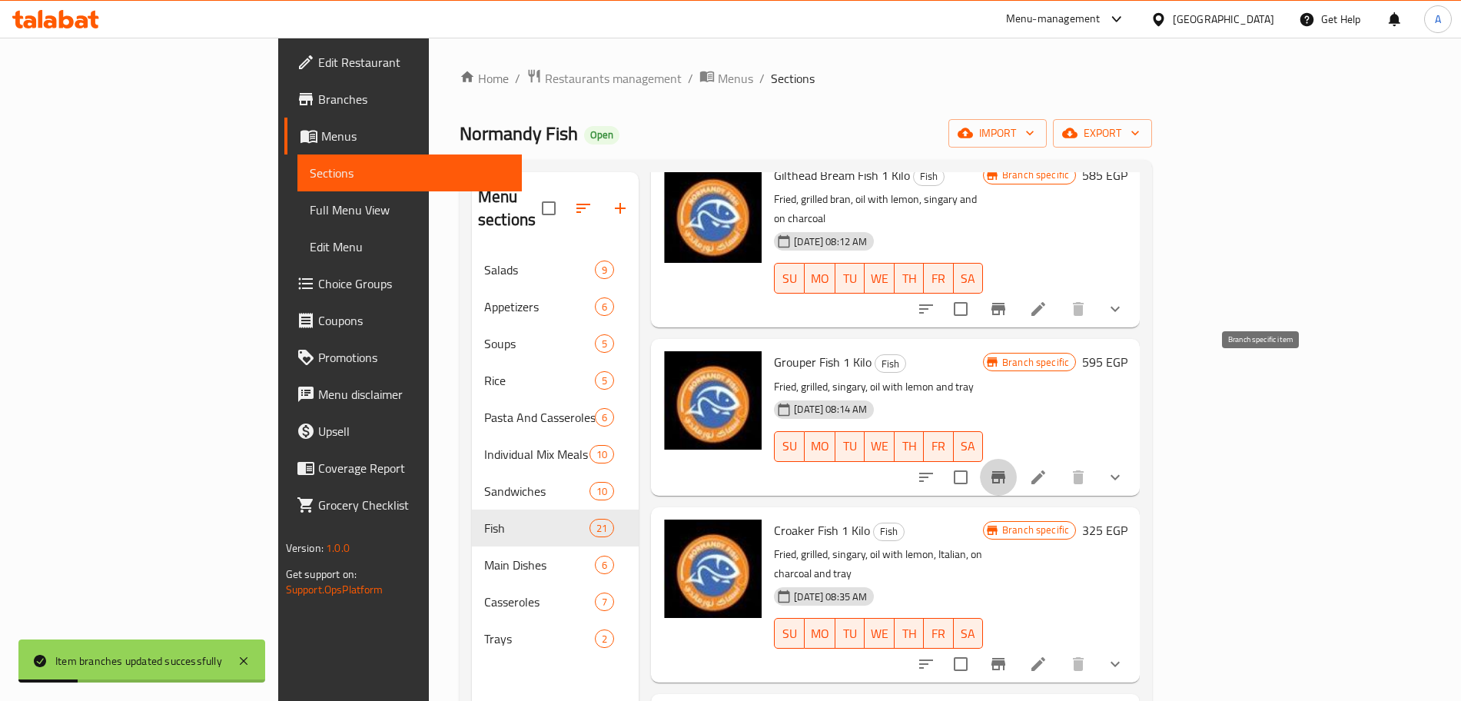
click at [1005, 471] on icon "Branch-specific-item" at bounding box center [998, 477] width 14 height 12
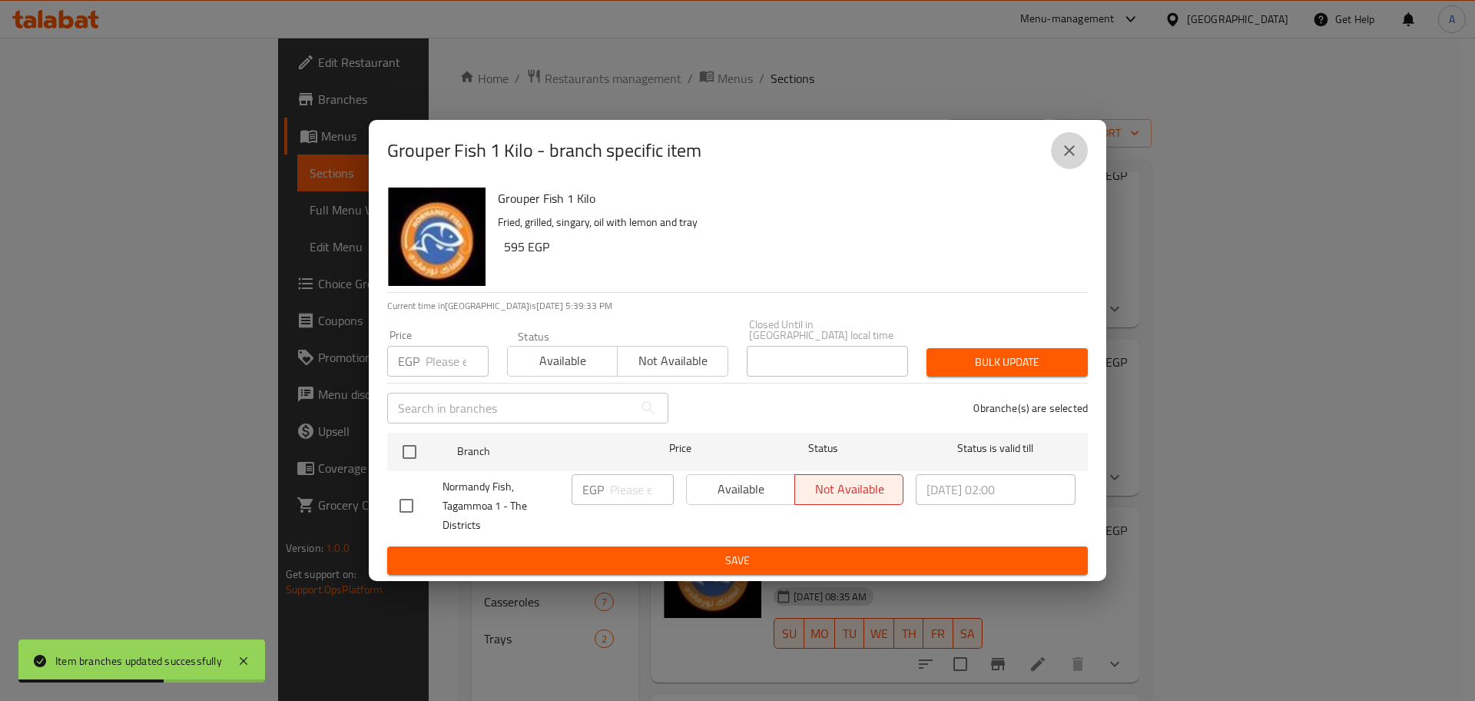
click at [1065, 156] on icon "close" at bounding box center [1069, 150] width 11 height 11
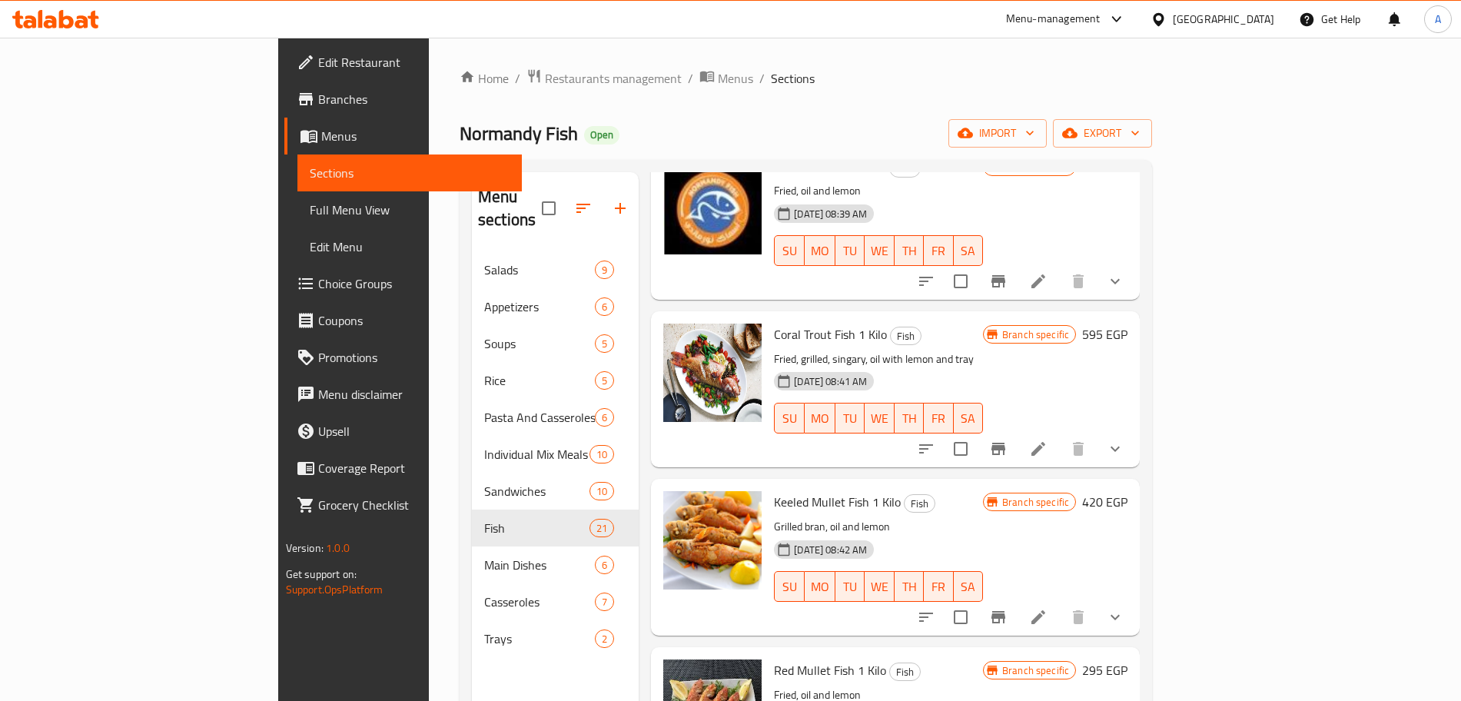
scroll to position [1561, 0]
click at [1447, 25] on div "A" at bounding box center [1438, 19] width 28 height 28
click at [1408, 70] on icon at bounding box center [1417, 68] width 18 height 18
click at [1293, 137] on div "العربية" at bounding box center [1336, 143] width 181 height 18
type input "العربية"
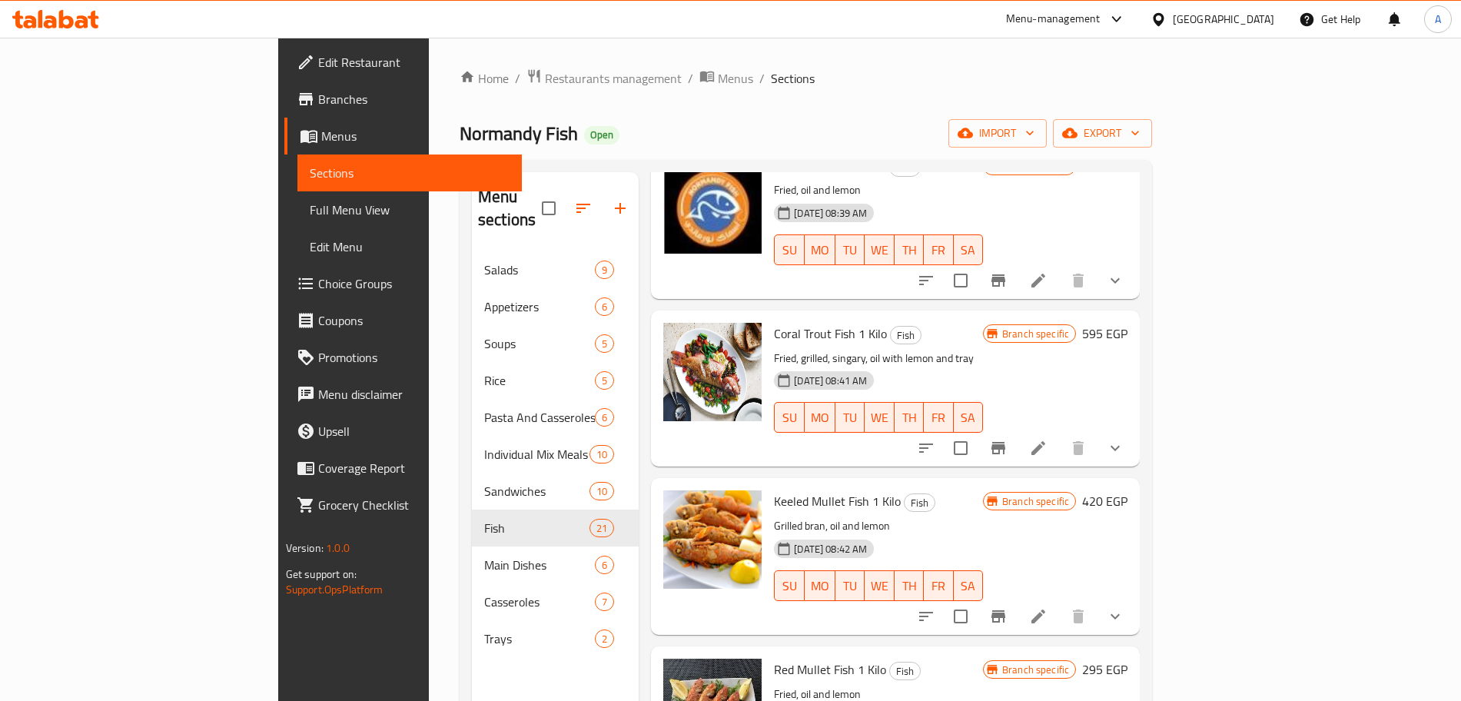
click at [1121, 75] on ol "Home / Restaurants management / Menus / Sections" at bounding box center [806, 78] width 692 height 20
click at [1441, 22] on span "A" at bounding box center [1438, 19] width 6 height 17
click at [1103, 101] on div "Home / Restaurants management / Menus / Sections Normandy Fish Open import expo…" at bounding box center [806, 476] width 692 height 817
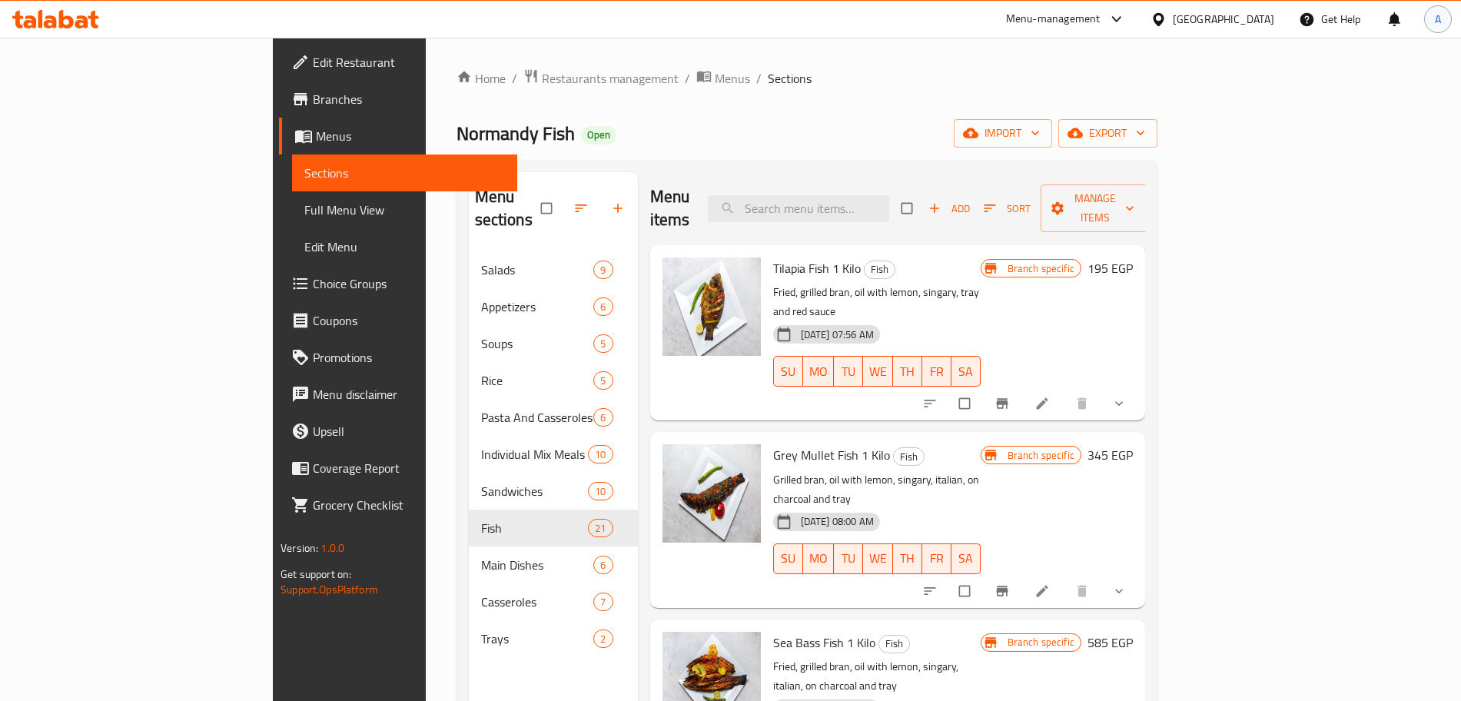
click at [1435, 22] on span "A" at bounding box center [1438, 19] width 6 height 17
click at [1348, 81] on div "العربية" at bounding box center [1336, 68] width 206 height 31
click at [1286, 134] on div "English العربية Български বাংলা မြန်မာစာ Deutsch Čeština Español Suomi Français…" at bounding box center [1336, 696] width 206 height 1217
click at [1242, 131] on div "English العربية Български বাংলা မြန်မာစာ Deutsch Čeština Español Suomi Français…" at bounding box center [1336, 696] width 206 height 1217
click at [1076, 103] on div "Home / Restaurants management / Menus / Sections Normandy Fish Open import expo…" at bounding box center [806, 476] width 701 height 817
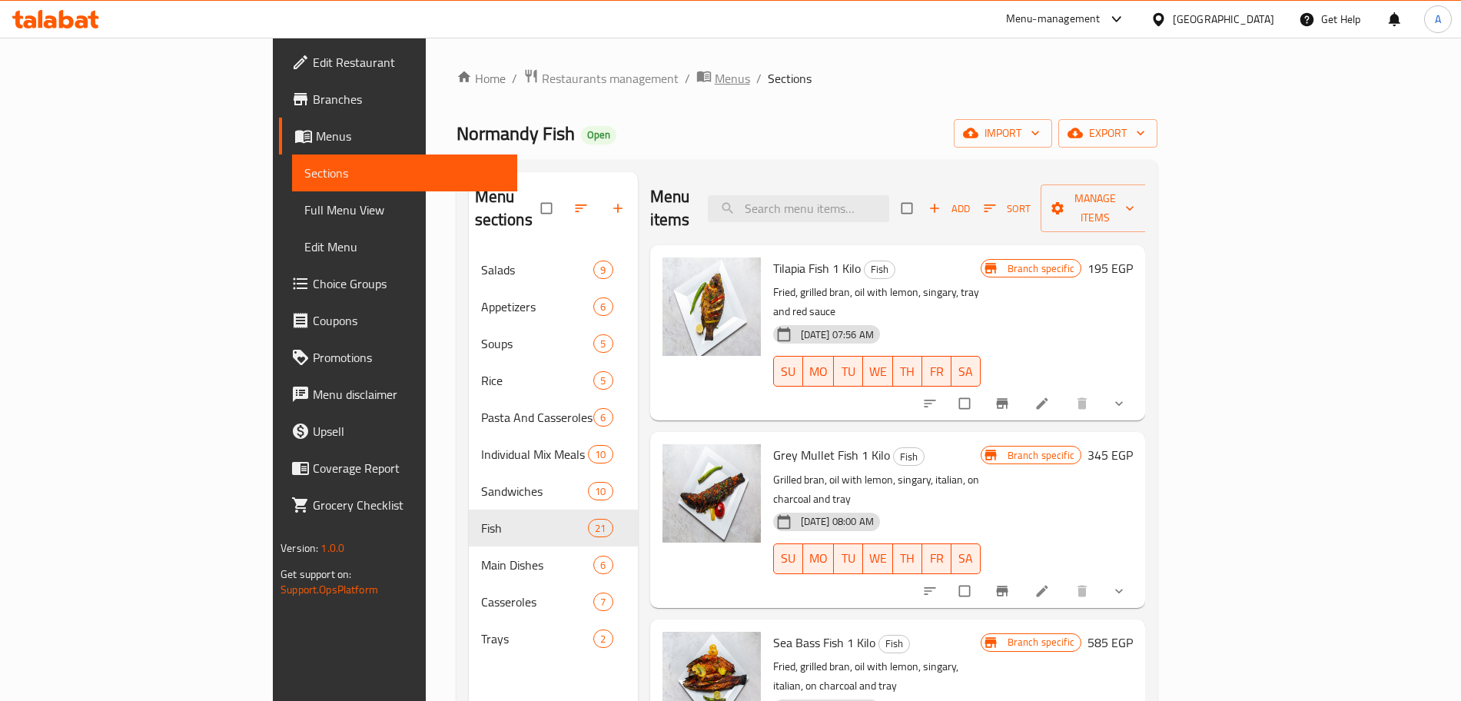
click at [715, 81] on span "Menus" at bounding box center [732, 78] width 35 height 18
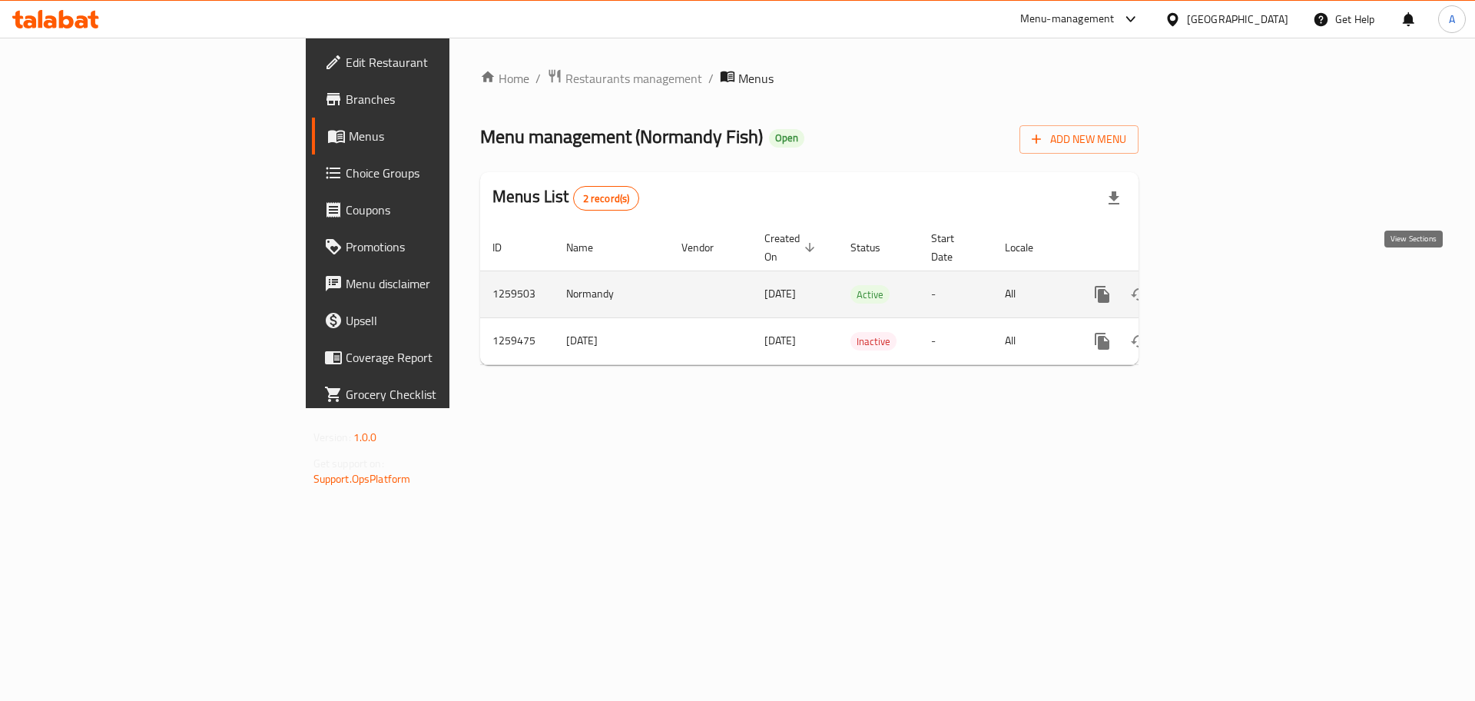
click at [1220, 287] on icon "enhanced table" at bounding box center [1213, 294] width 14 height 14
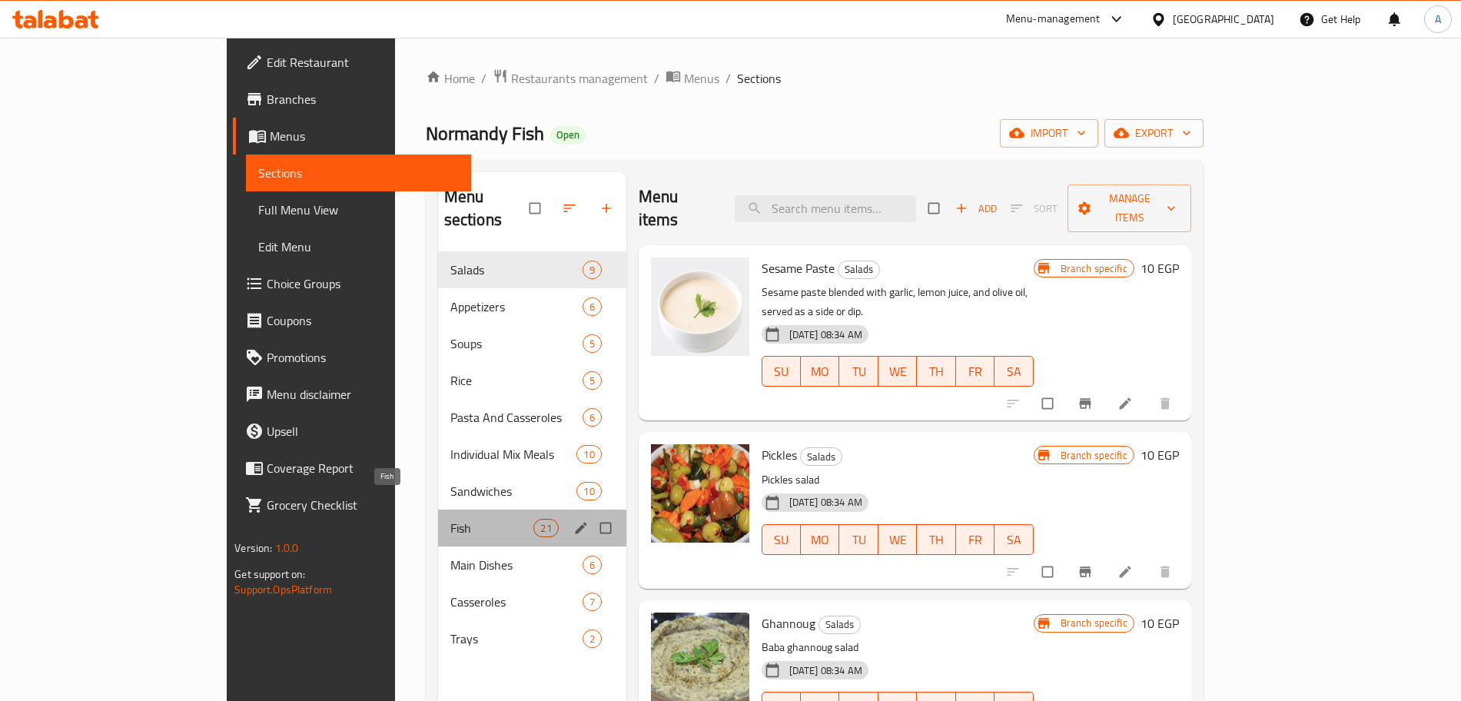
click at [450, 519] on span "Fish" at bounding box center [492, 528] width 84 height 18
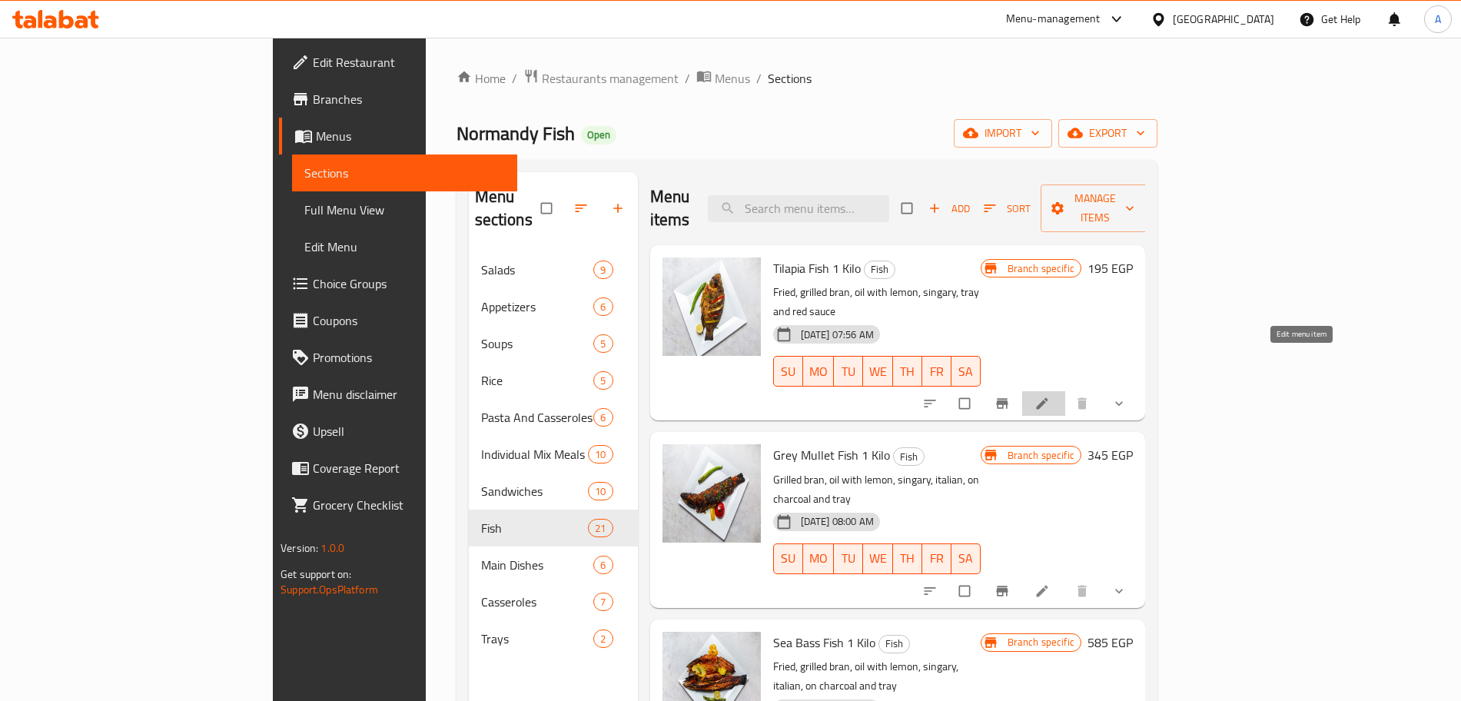
click at [1050, 396] on icon at bounding box center [1041, 403] width 15 height 15
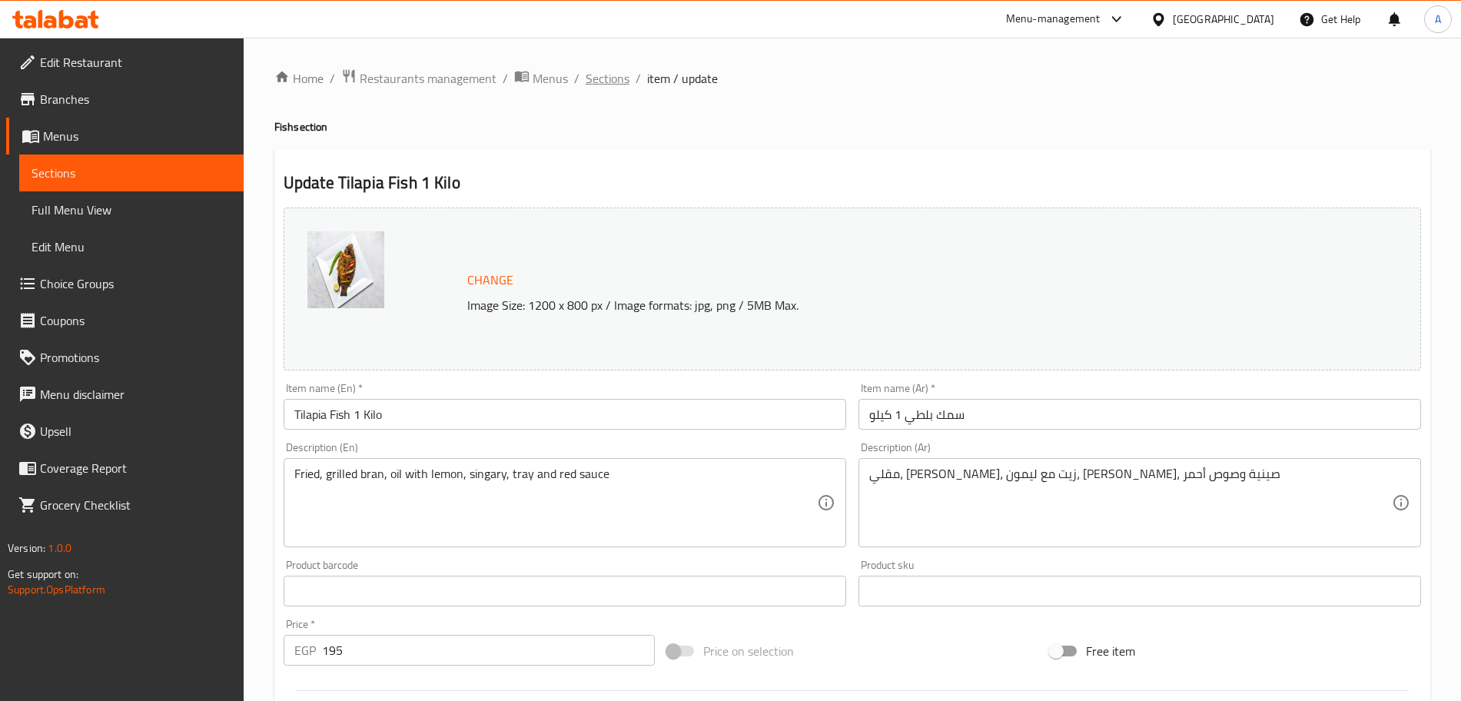
click at [596, 85] on span "Sections" at bounding box center [608, 78] width 44 height 18
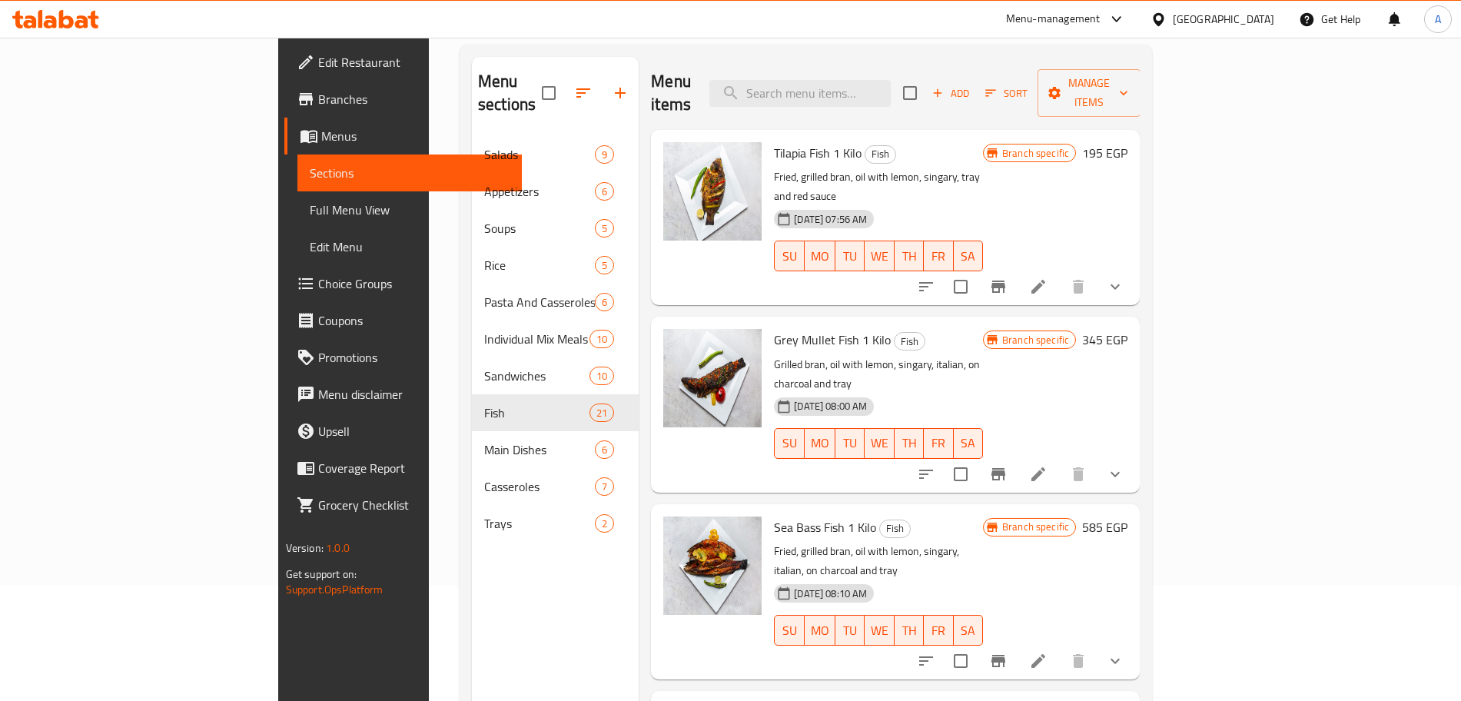
scroll to position [125, 0]
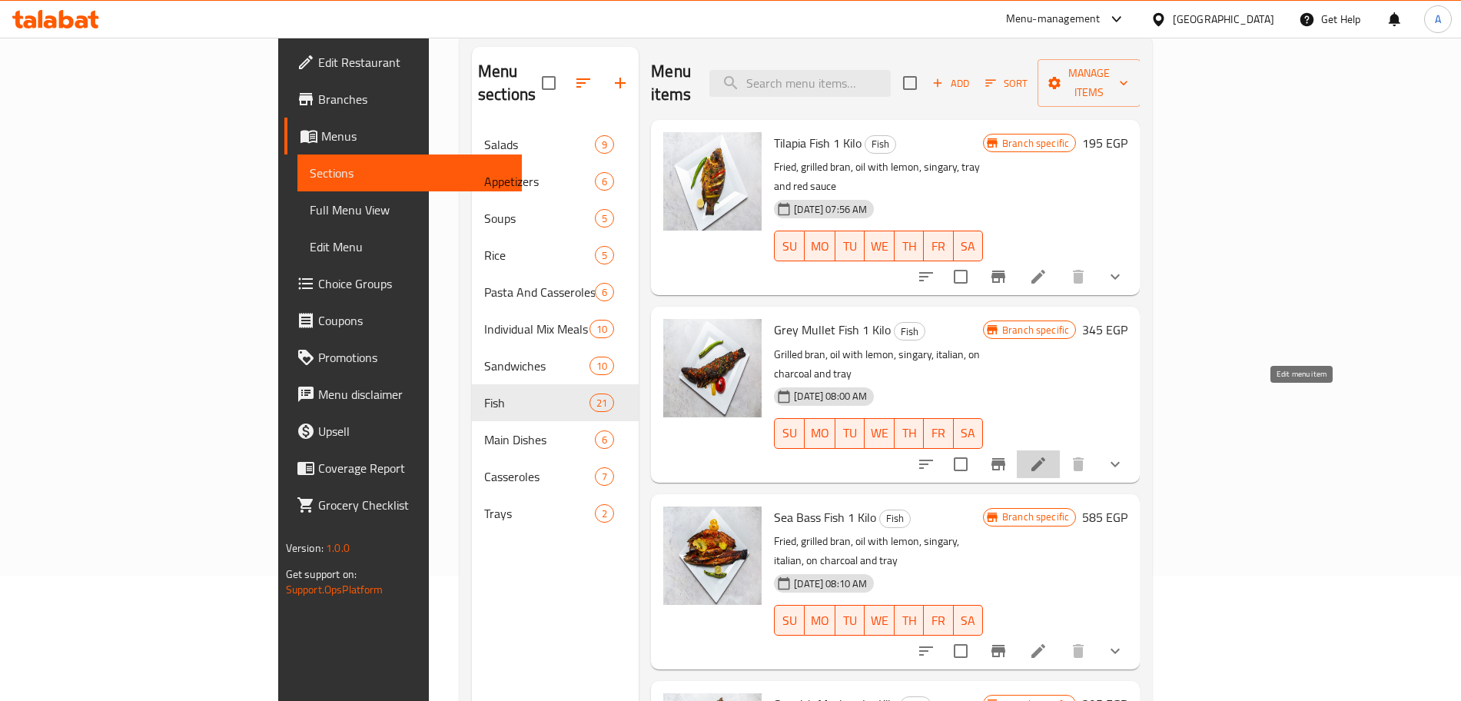
click at [1047, 455] on icon at bounding box center [1038, 464] width 18 height 18
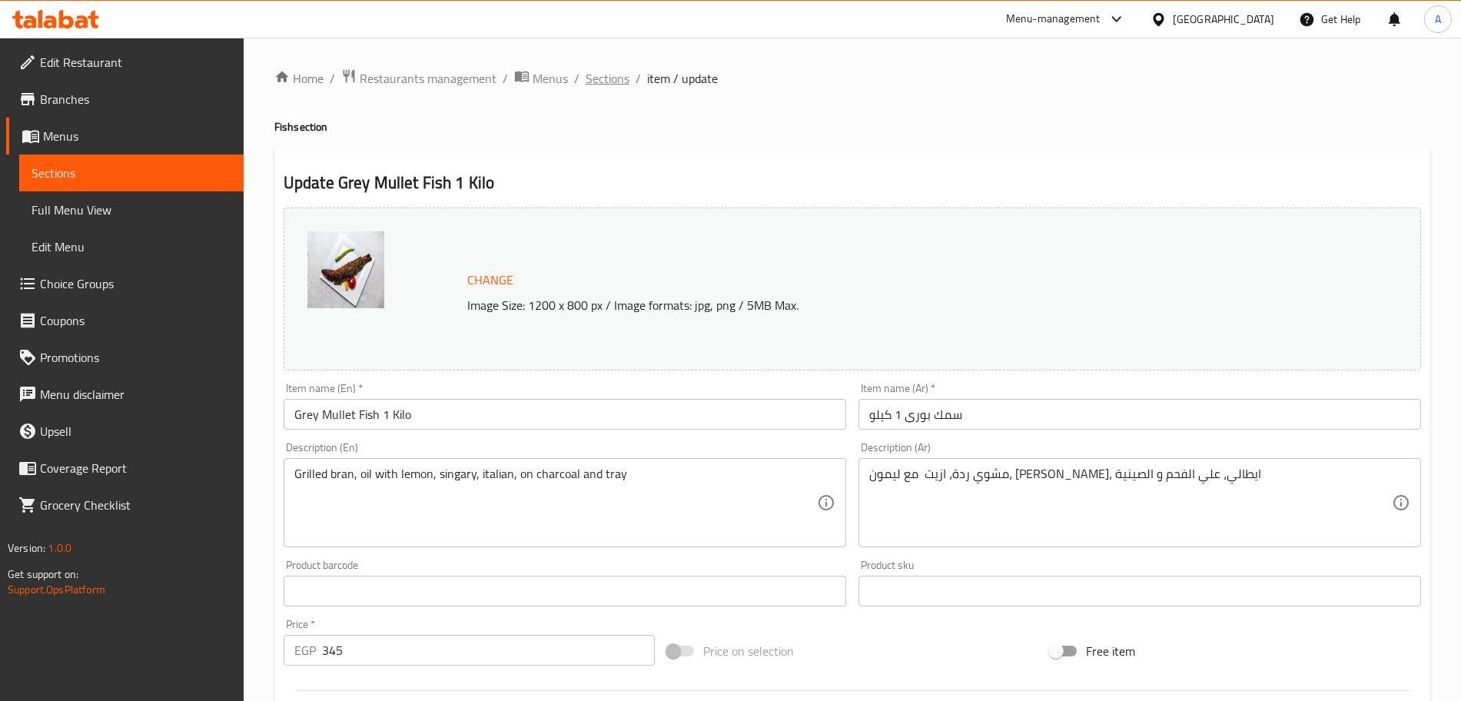
click at [621, 83] on span "Sections" at bounding box center [608, 78] width 44 height 18
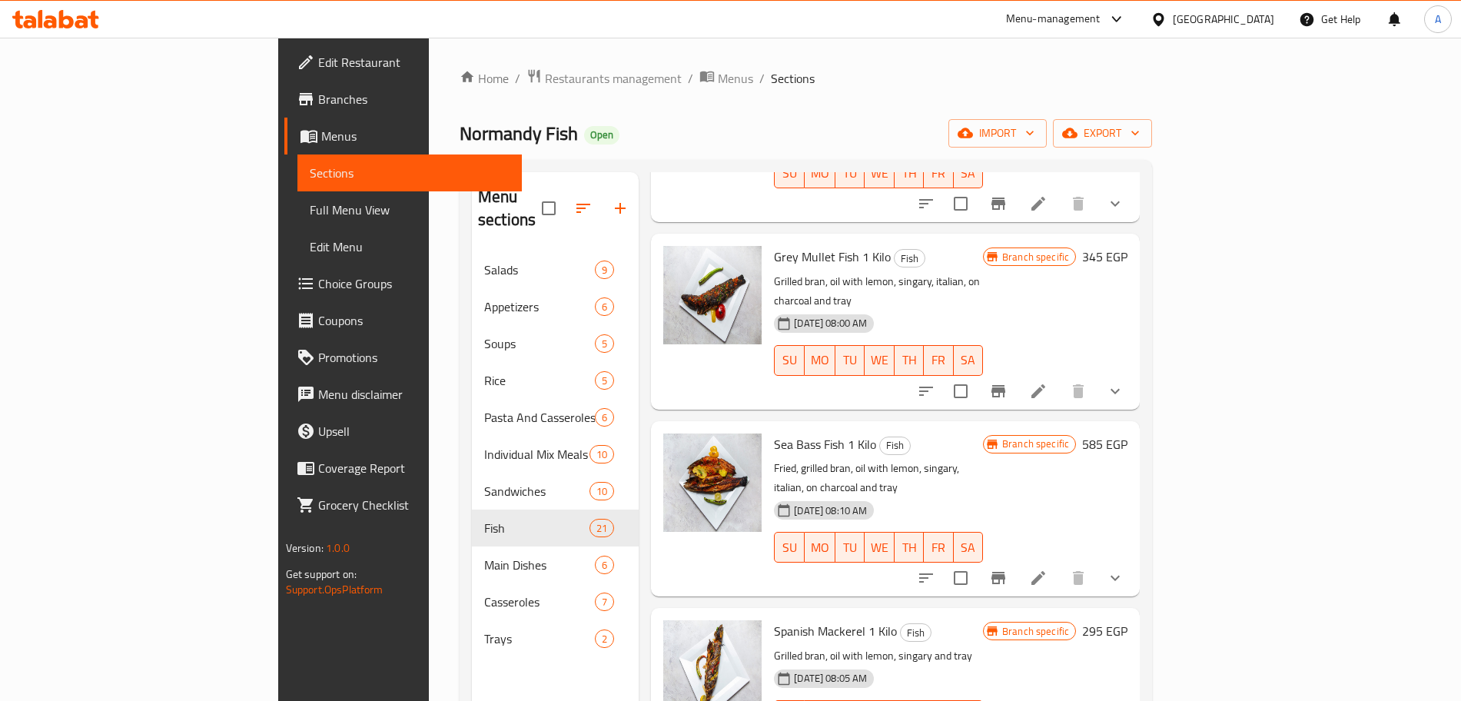
scroll to position [200, 0]
click at [1045, 569] on icon at bounding box center [1038, 576] width 14 height 14
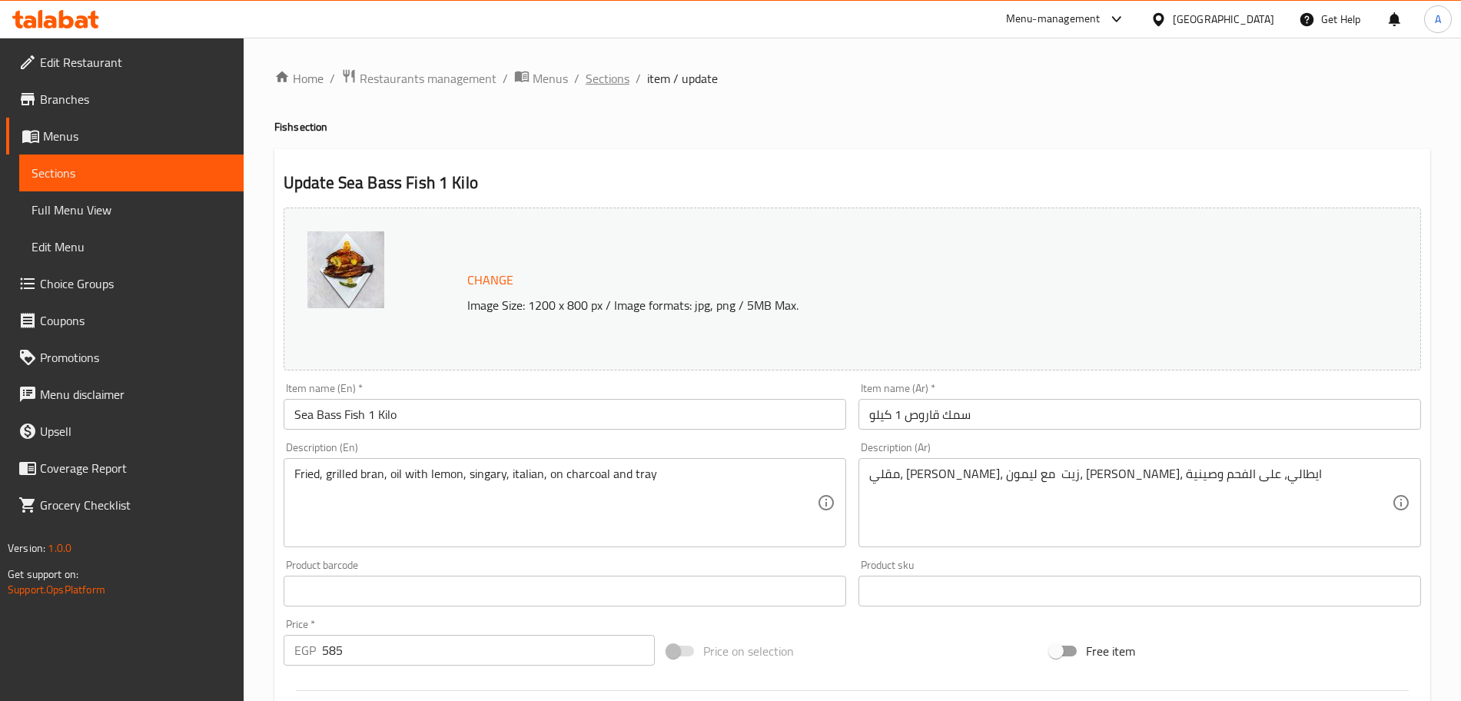
click at [613, 81] on span "Sections" at bounding box center [608, 78] width 44 height 18
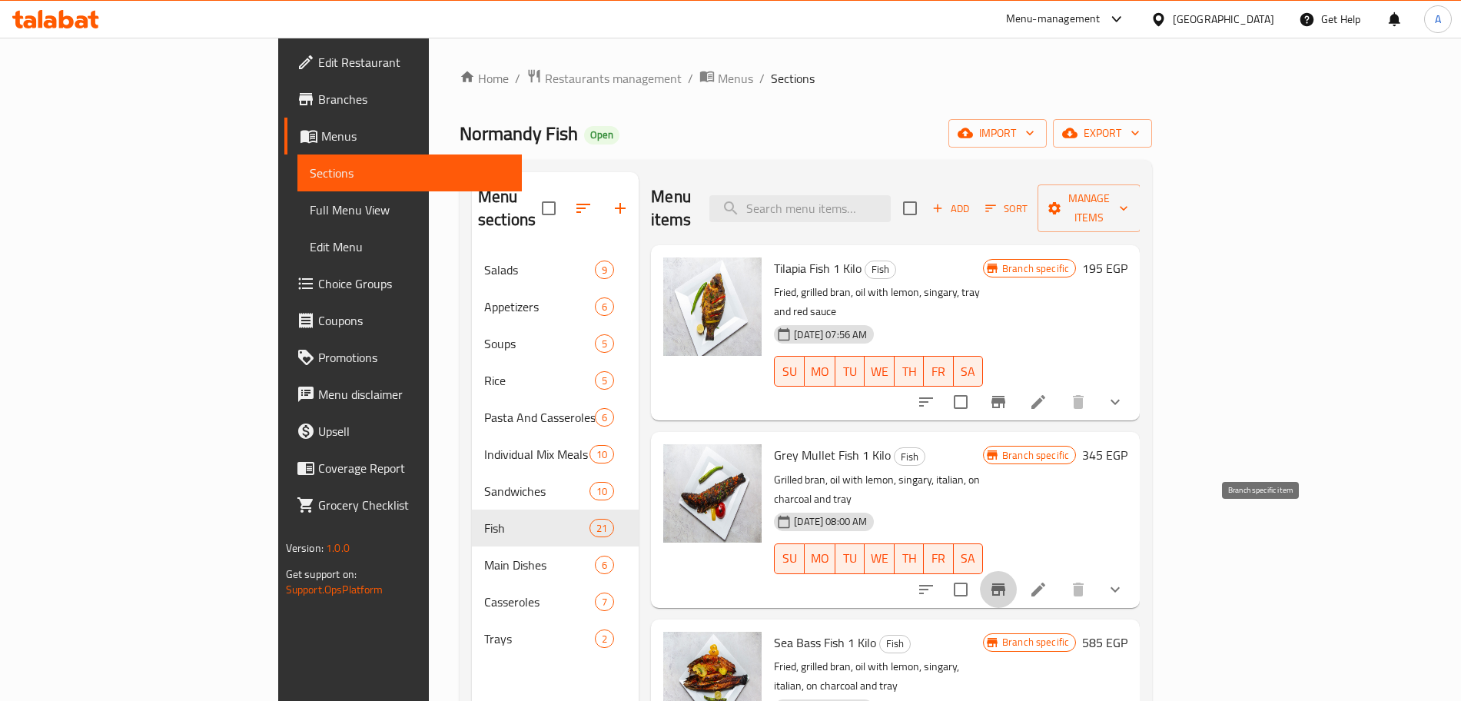
click at [1007, 580] on icon "Branch-specific-item" at bounding box center [998, 589] width 18 height 18
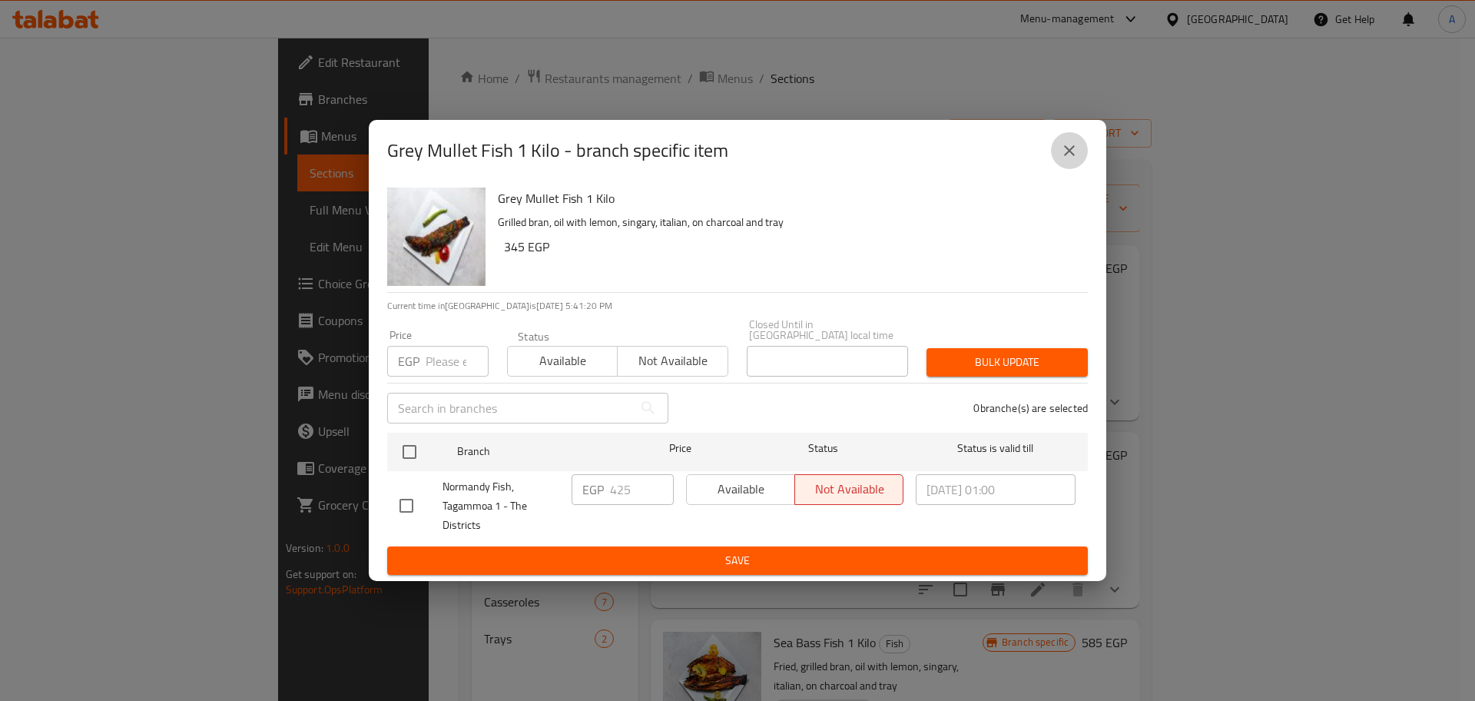
click at [1081, 158] on button "close" at bounding box center [1069, 150] width 37 height 37
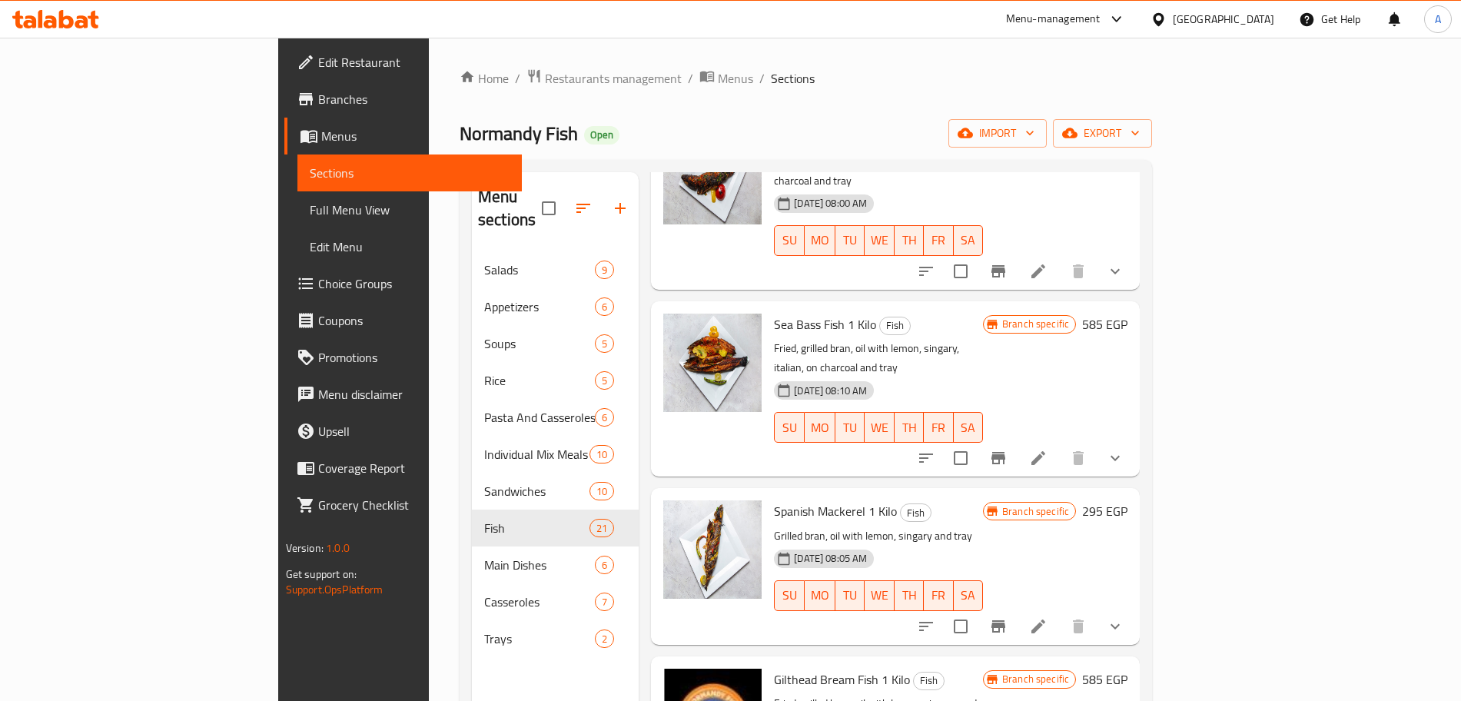
scroll to position [322, 0]
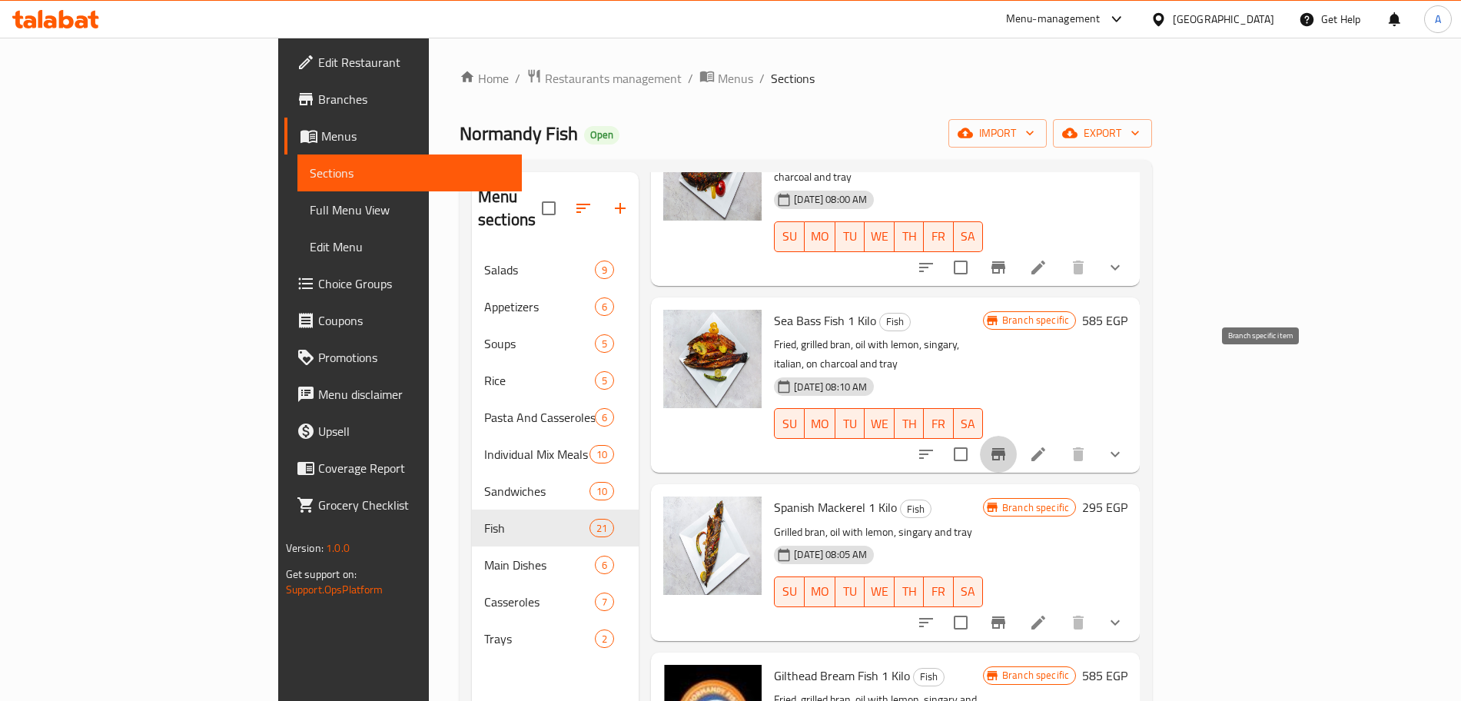
click at [1005, 448] on icon "Branch-specific-item" at bounding box center [998, 454] width 14 height 12
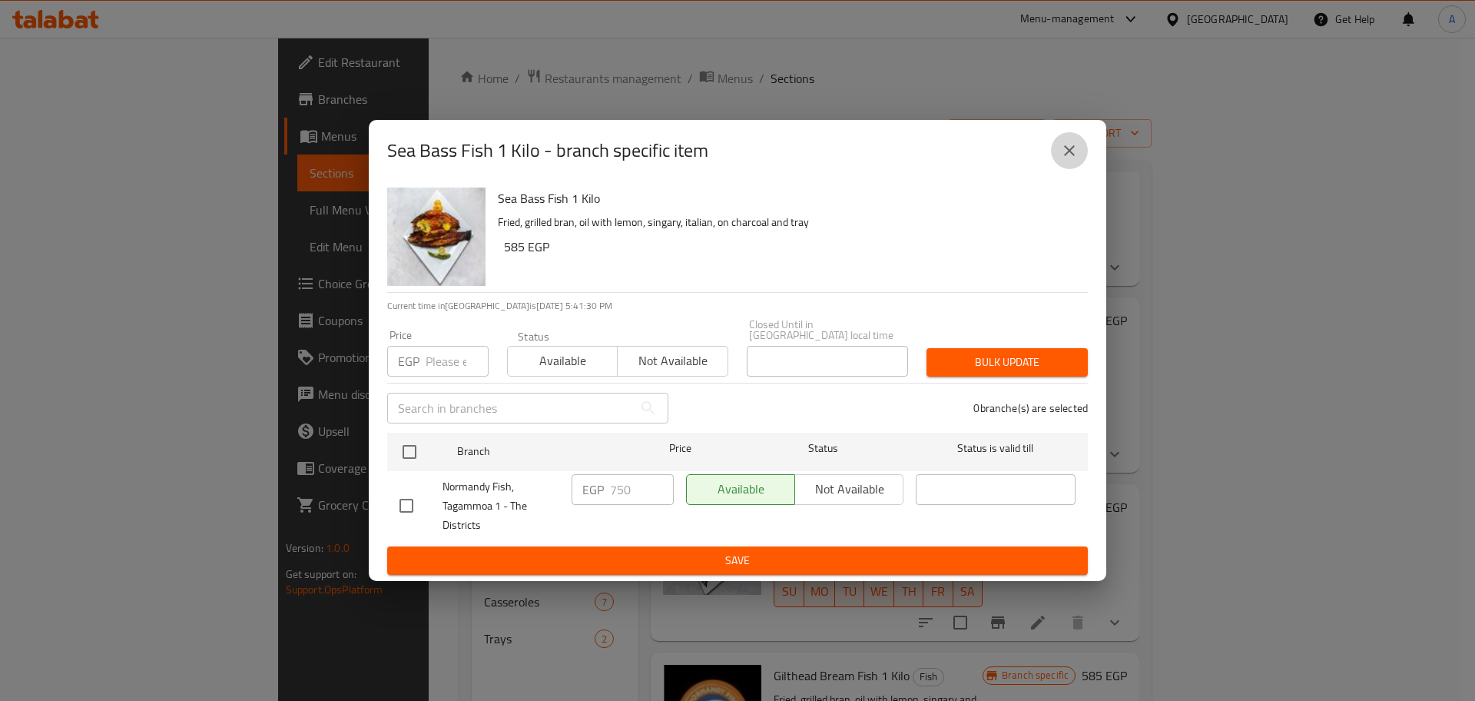
click at [1072, 160] on icon "close" at bounding box center [1069, 150] width 18 height 18
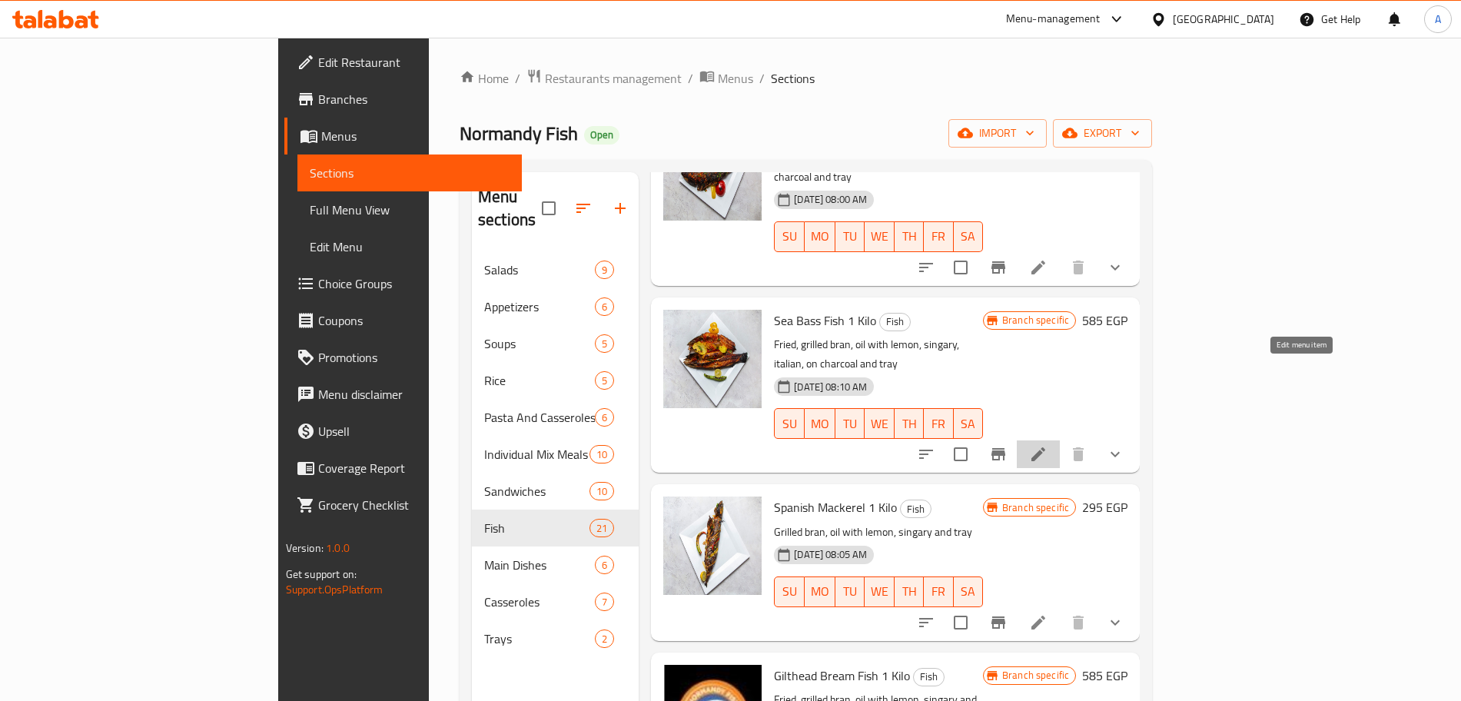
click at [1047, 445] on icon at bounding box center [1038, 454] width 18 height 18
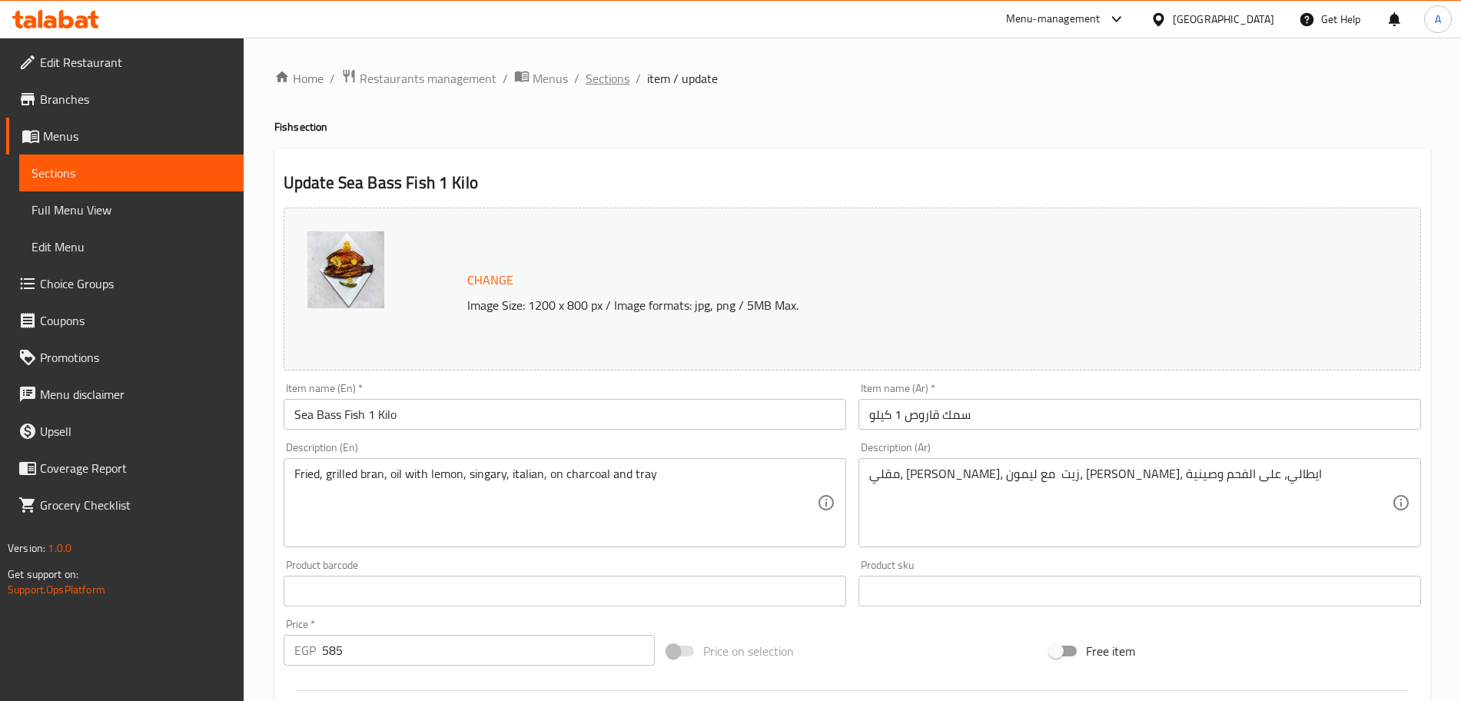
click at [618, 82] on span "Sections" at bounding box center [608, 78] width 44 height 18
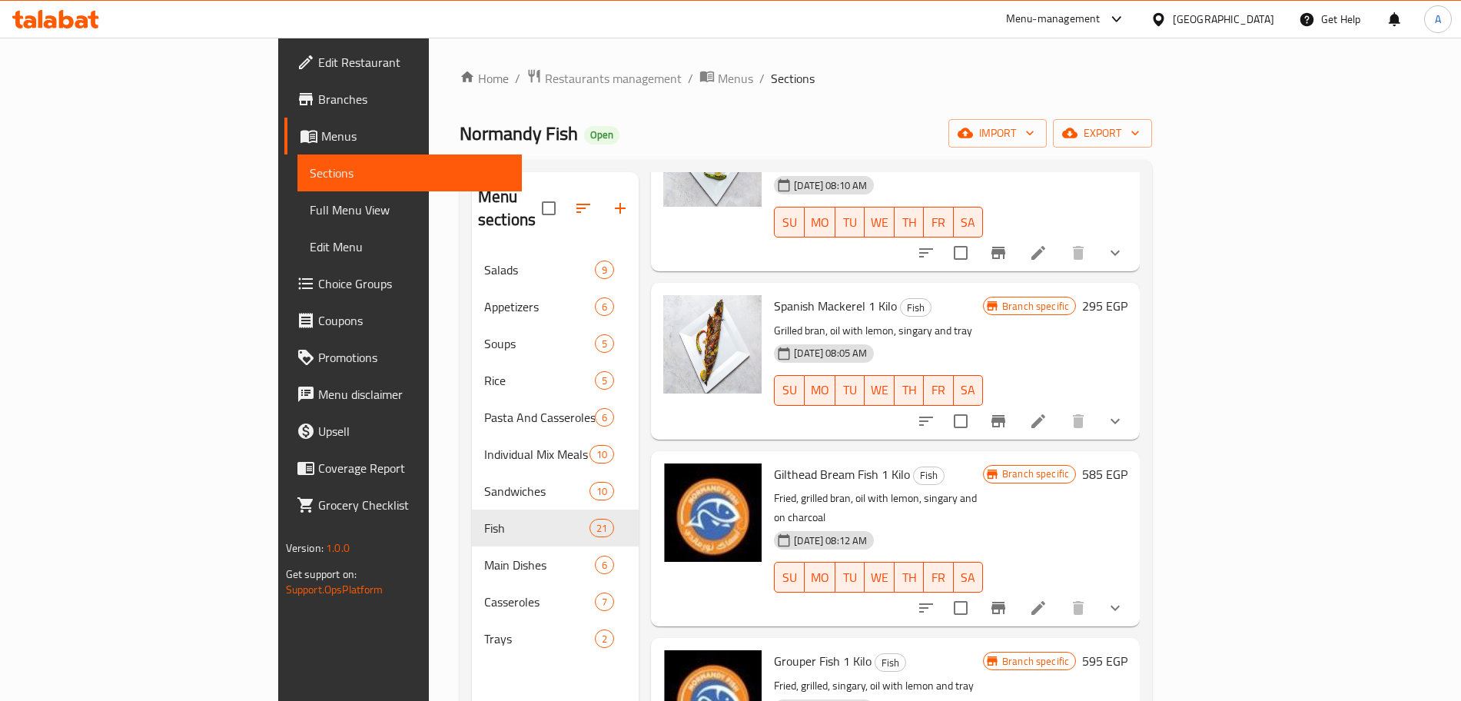
scroll to position [526, 0]
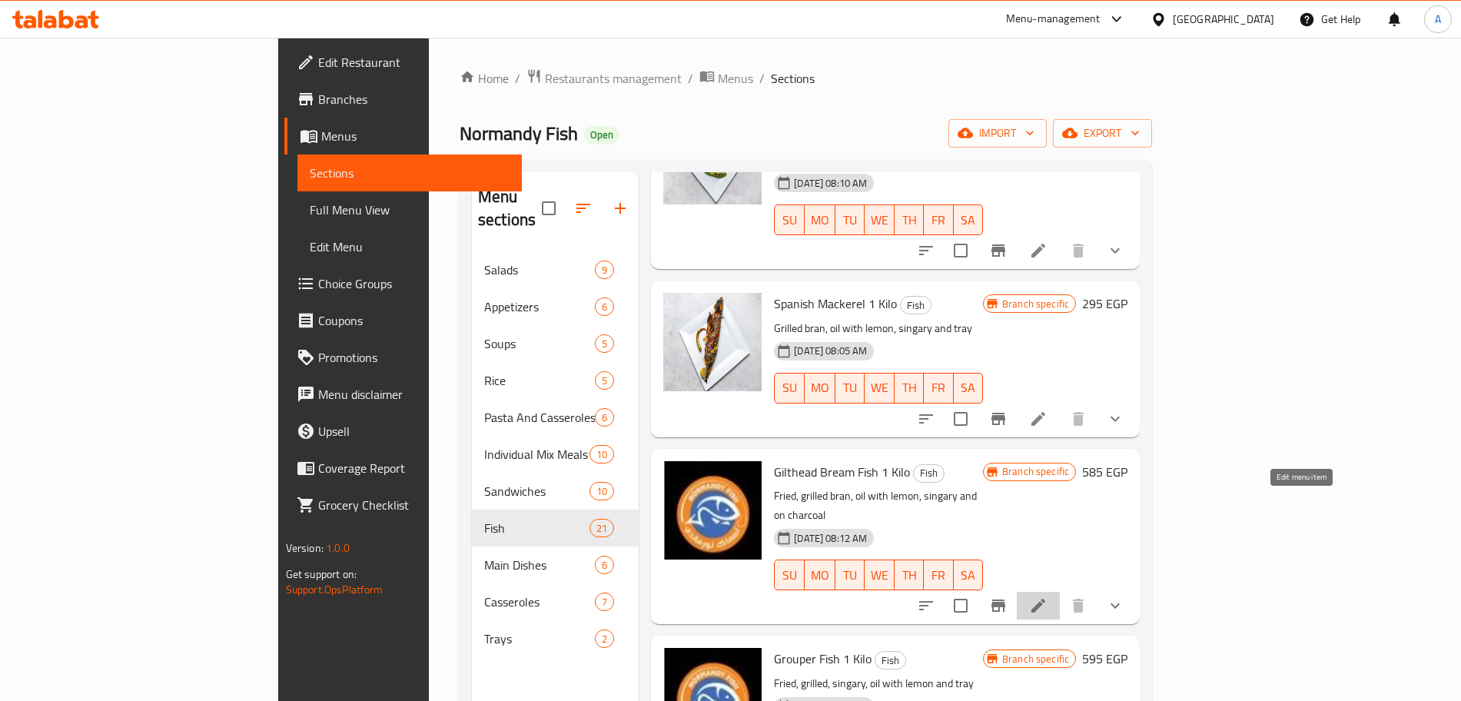
click at [1047, 596] on icon at bounding box center [1038, 605] width 18 height 18
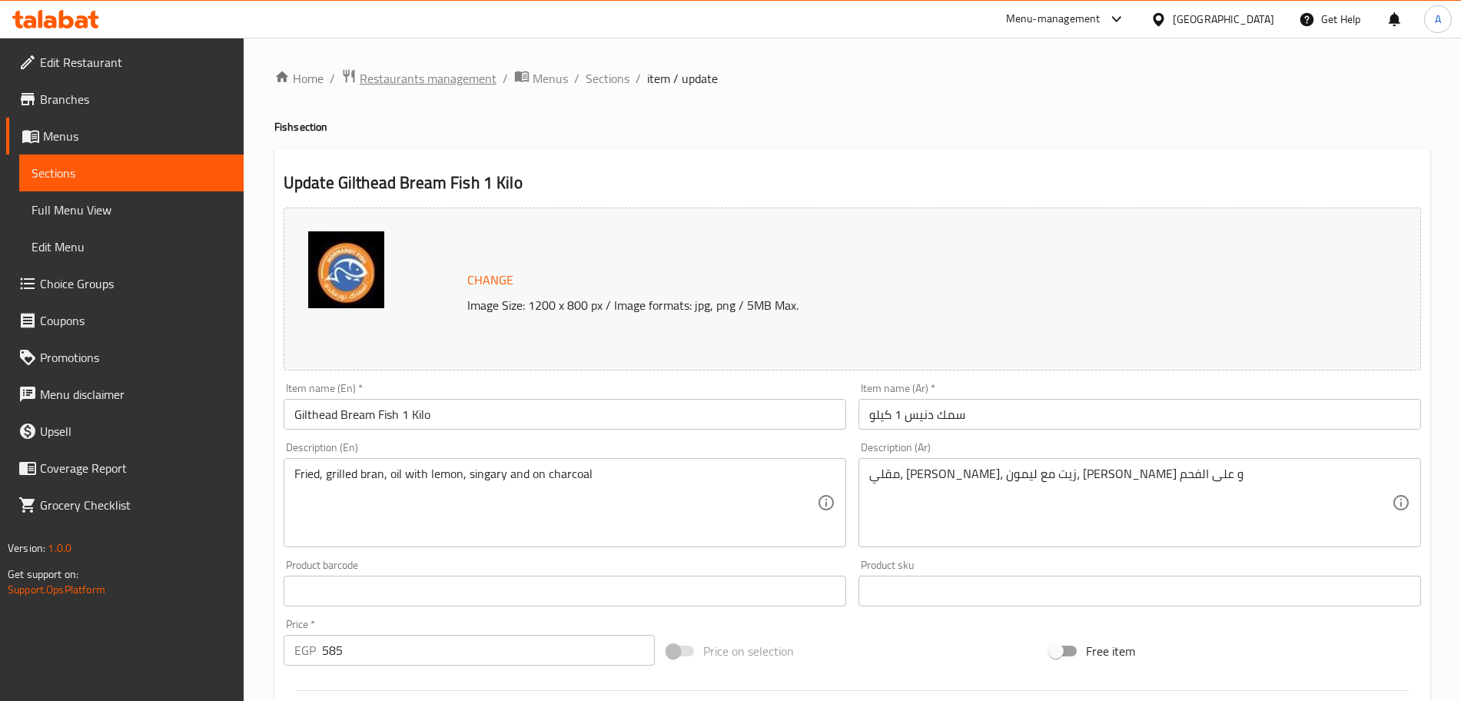
click at [483, 84] on span "Restaurants management" at bounding box center [428, 78] width 137 height 18
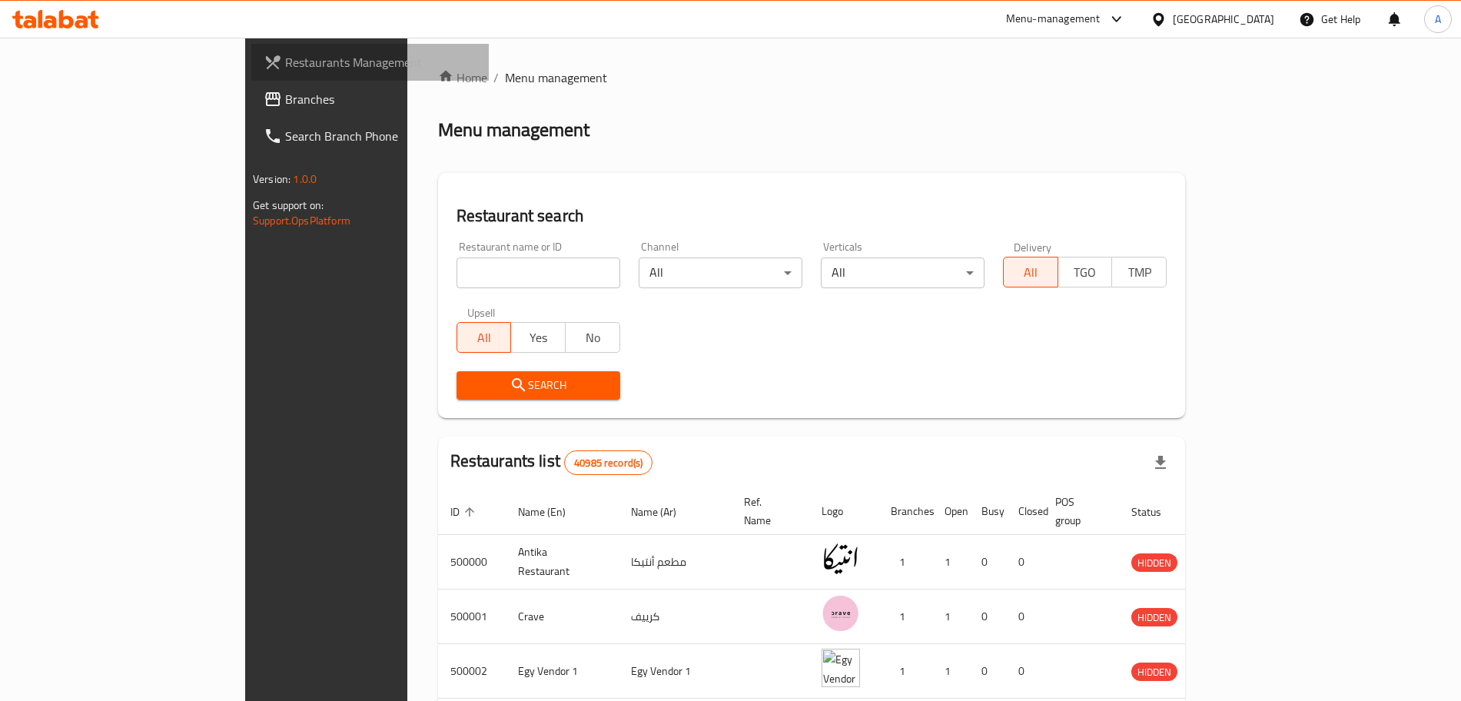
click at [285, 55] on span "Restaurants Management" at bounding box center [380, 62] width 191 height 18
